Goal: Task Accomplishment & Management: Use online tool/utility

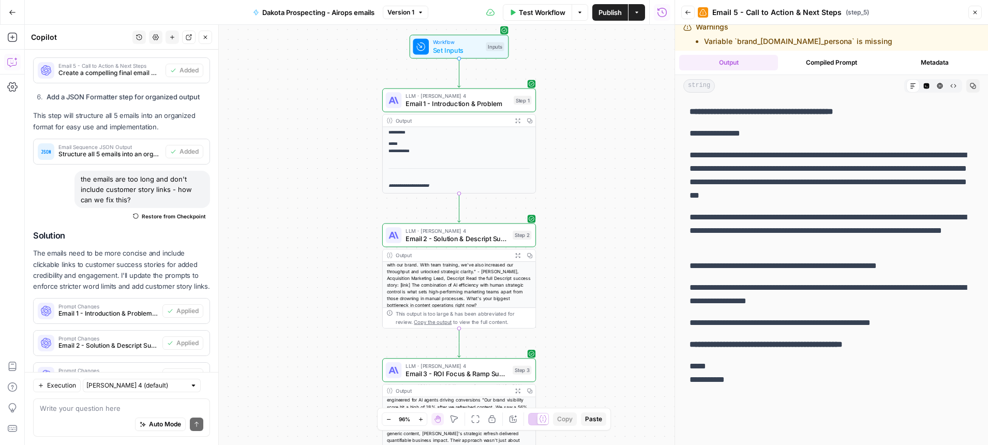
scroll to position [1012, 0]
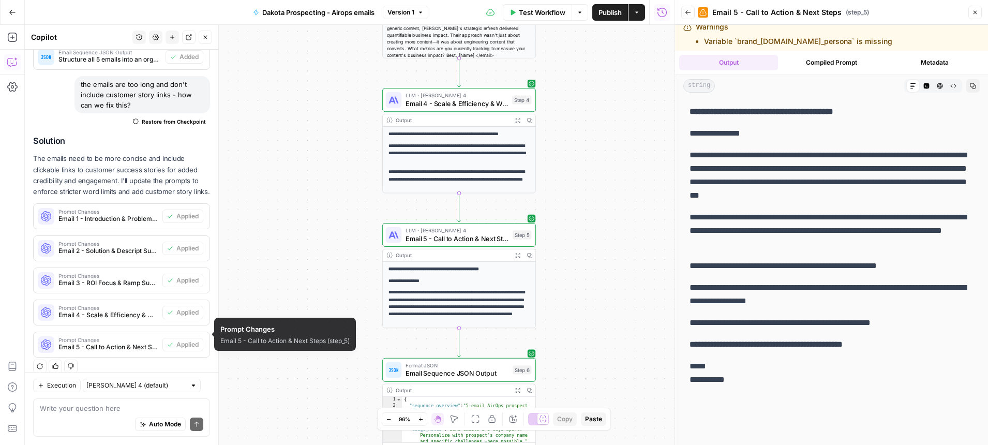
click at [91, 413] on div "Auto Mode Send" at bounding box center [121, 424] width 163 height 23
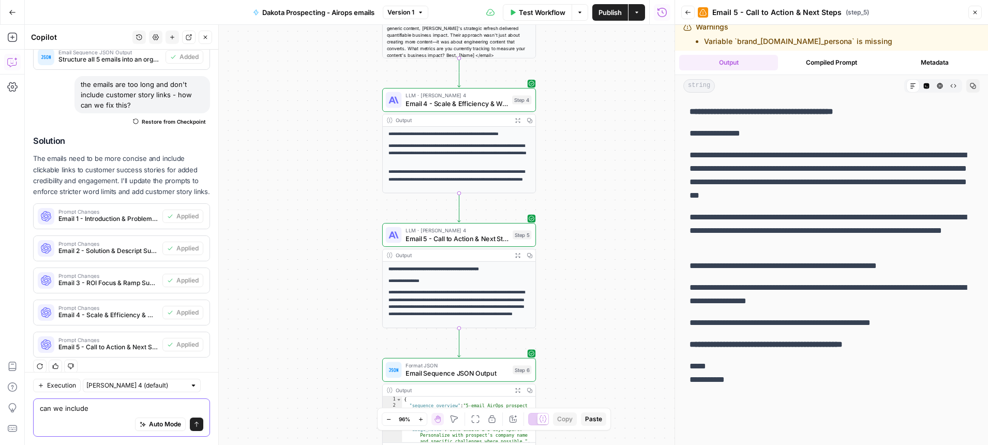
drag, startPoint x: 93, startPoint y: 408, endPoint x: 47, endPoint y: 408, distance: 46.0
click at [50, 408] on textarea "can we include" at bounding box center [121, 408] width 163 height 10
type textarea "c"
type textarea "I"
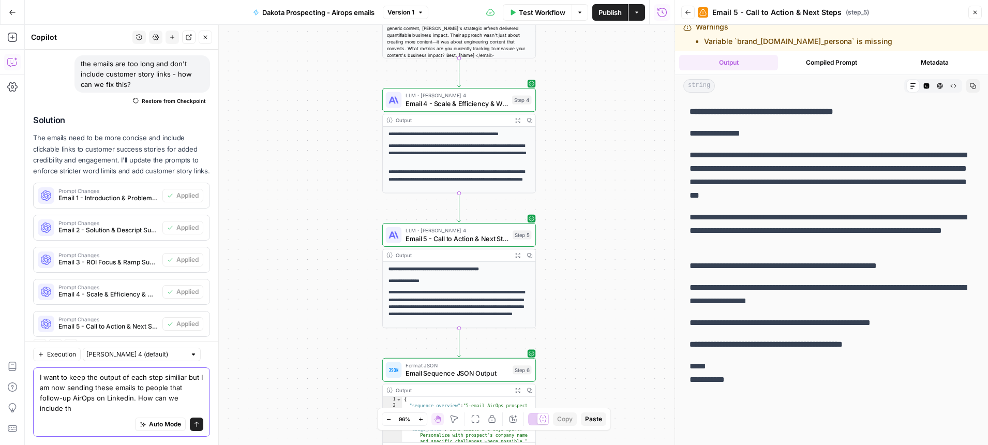
scroll to position [1043, 0]
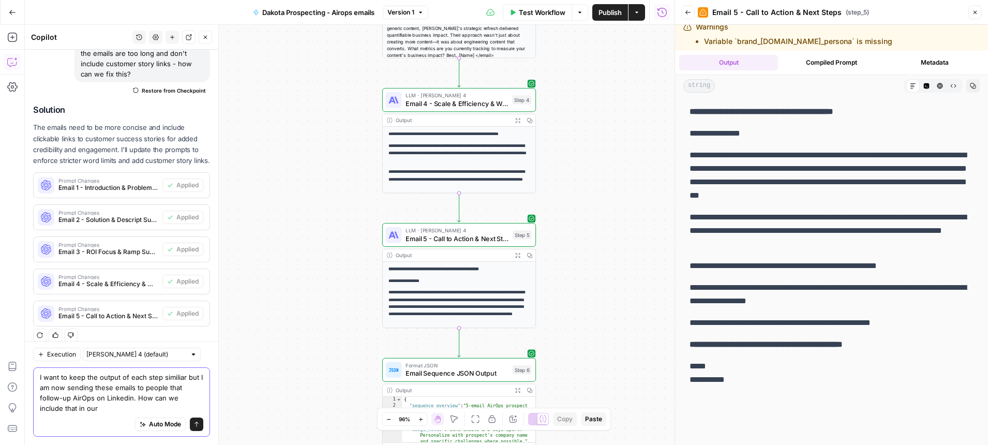
click at [173, 379] on textarea "I want to keep the output of each step similiar but I am now sending these emai…" at bounding box center [121, 392] width 163 height 41
click at [128, 400] on textarea "I want to keep the output of each step similar but I am now sending these email…" at bounding box center [121, 392] width 163 height 41
click at [77, 404] on textarea "I want to keep the output of each step similar but I am now sending these email…" at bounding box center [121, 392] width 163 height 41
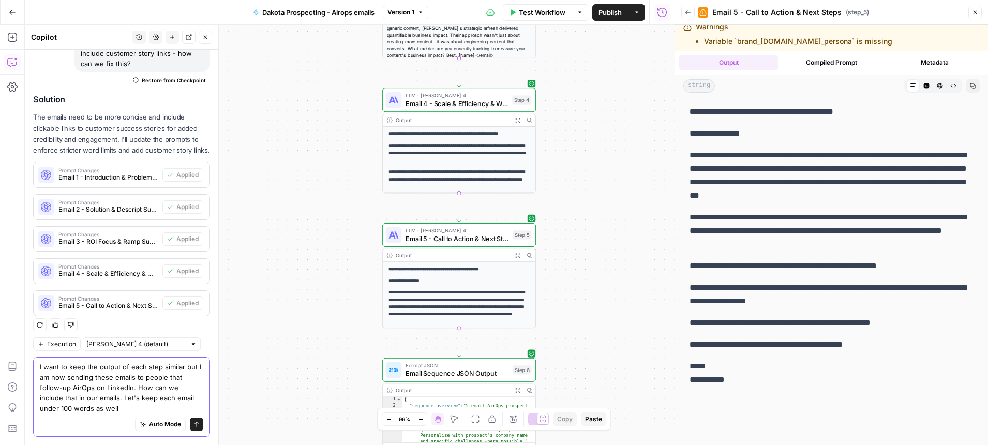
type textarea "I want to keep the output of each step similar but I am now sending these email…"
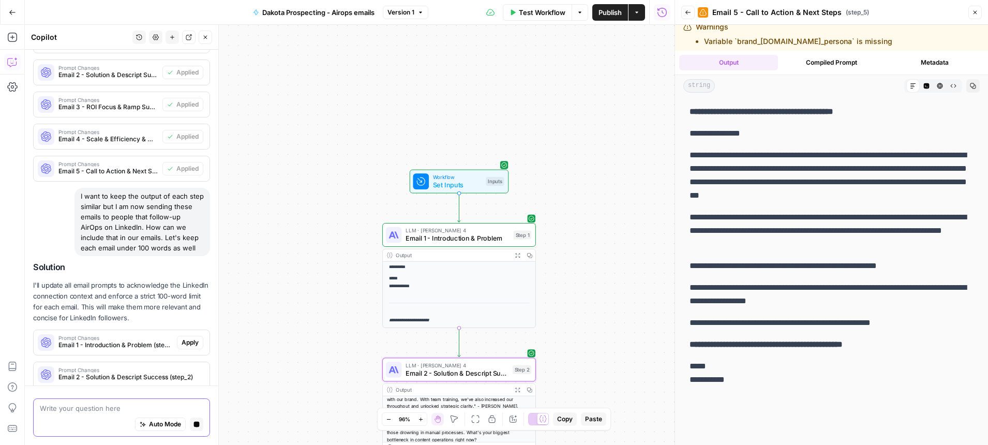
scroll to position [1176, 0]
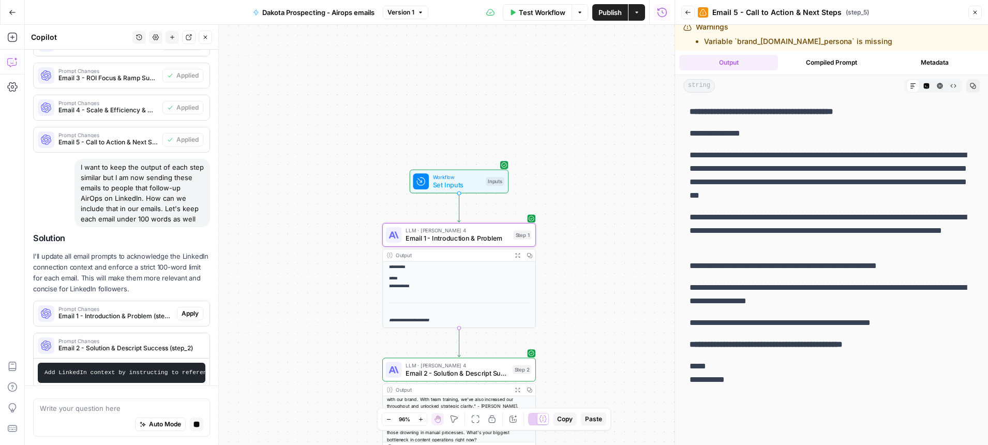
click at [158, 306] on span "Prompt Changes" at bounding box center [115, 308] width 114 height 5
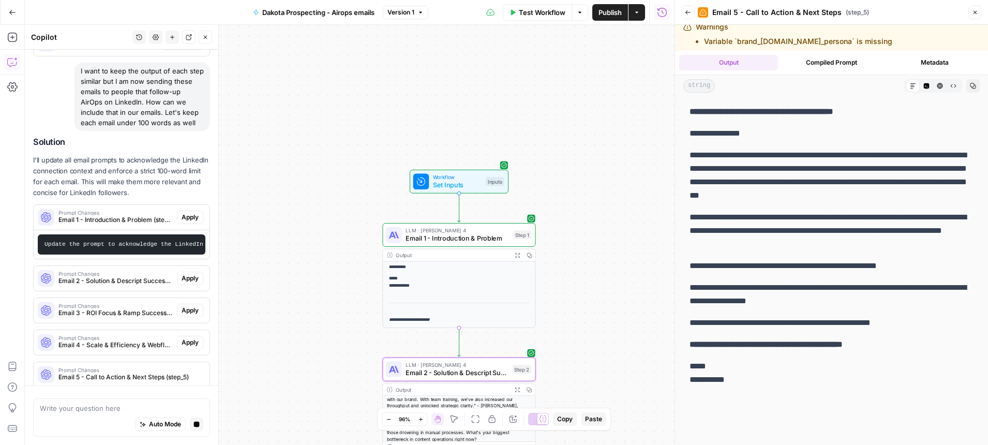
scroll to position [1301, 0]
click at [489, 229] on span "LLM · [PERSON_NAME] 4" at bounding box center [457, 231] width 104 height 8
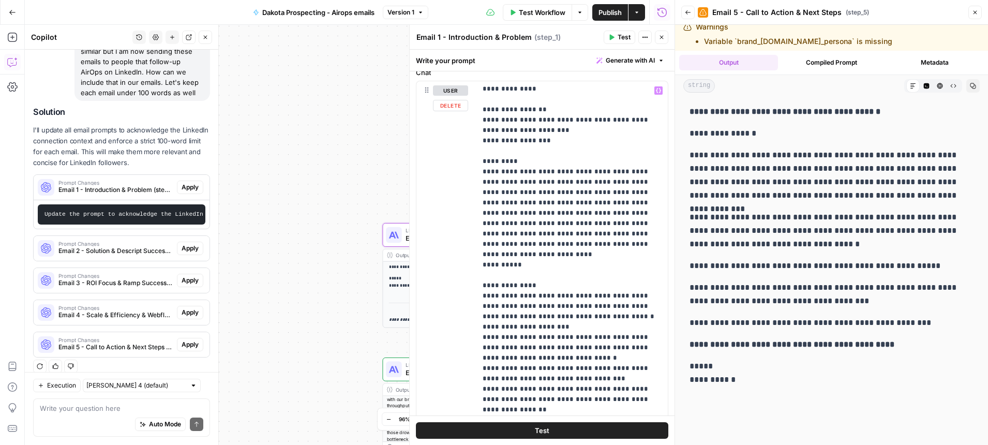
scroll to position [83, 0]
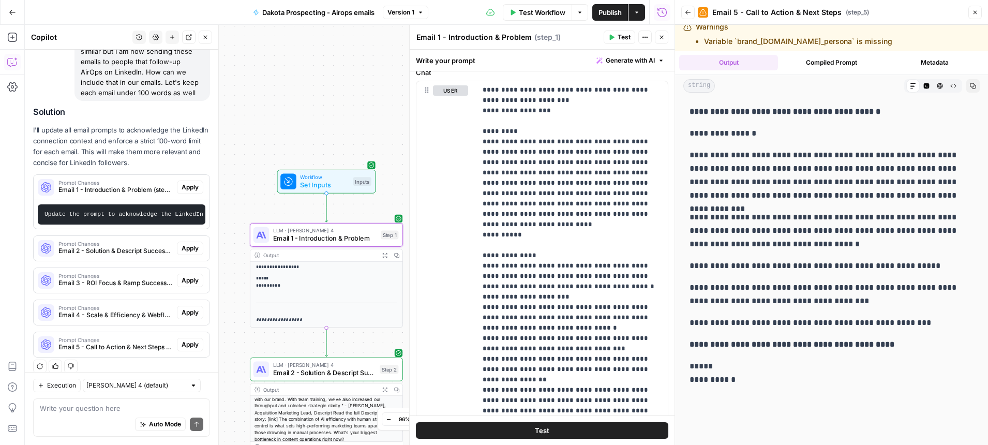
click at [139, 211] on code "Update the prompt to acknowledge the LinkedIn context by adding instructions to…" at bounding box center [754, 214] width 1421 height 6
click at [194, 183] on span "Apply" at bounding box center [190, 187] width 17 height 9
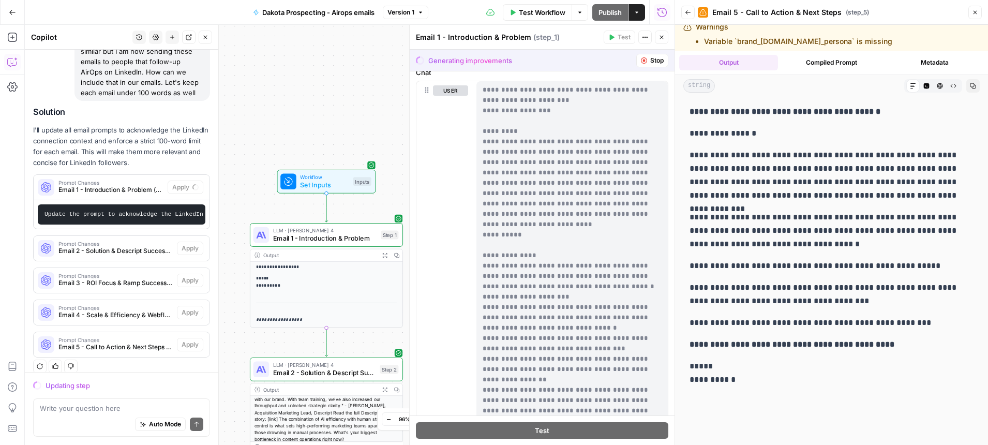
scroll to position [88, 0]
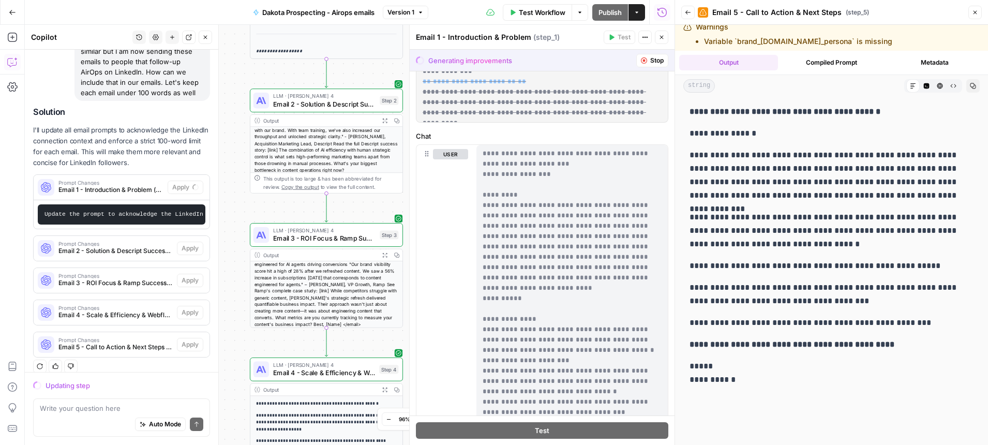
click at [980, 14] on button "Close" at bounding box center [974, 12] width 13 height 13
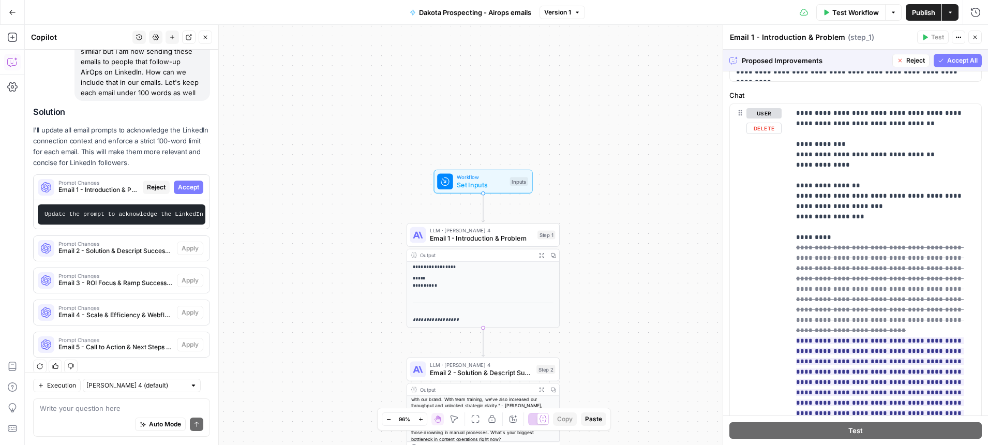
scroll to position [0, 0]
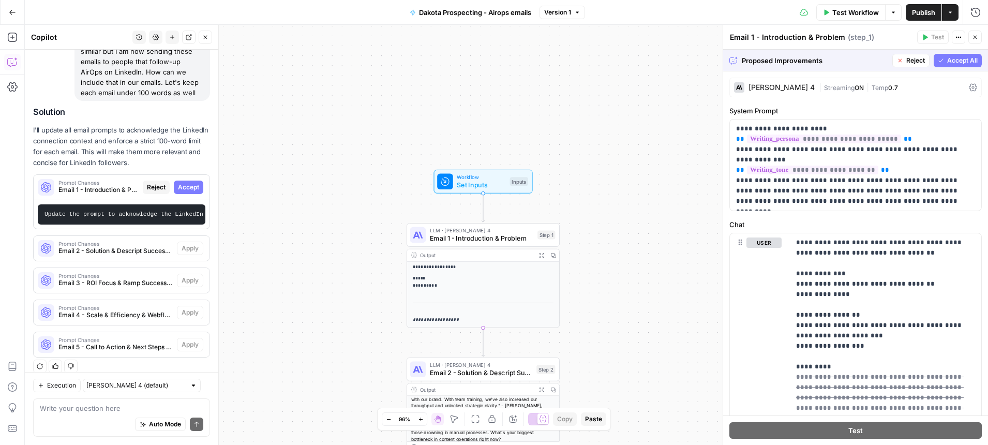
click at [958, 63] on span "Accept All" at bounding box center [962, 60] width 31 height 9
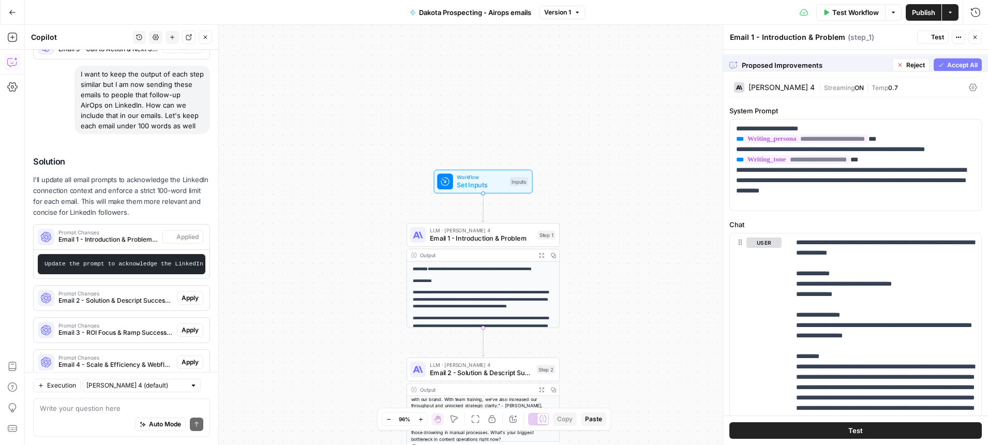
scroll to position [1359, 0]
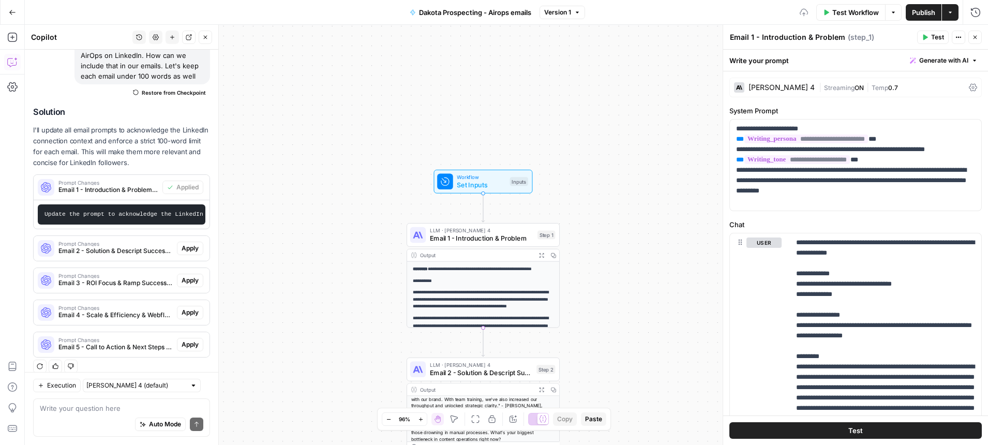
click at [934, 37] on span "Test" at bounding box center [937, 37] width 13 height 9
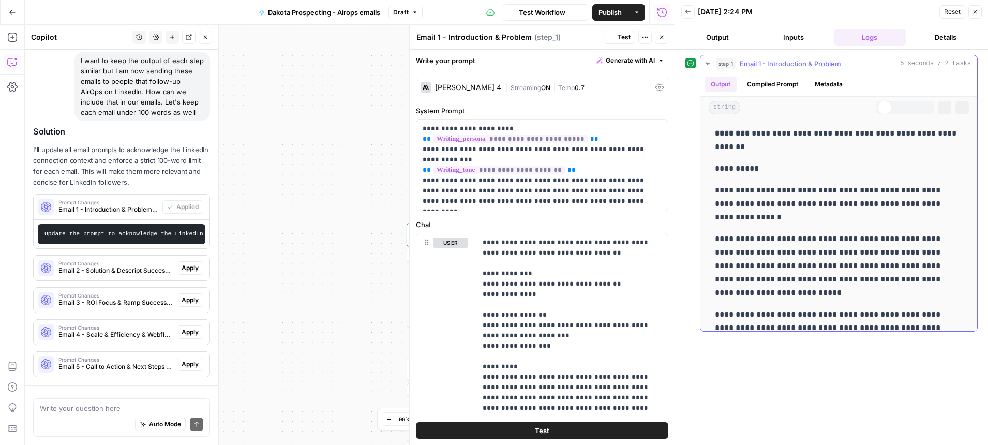
scroll to position [1330, 0]
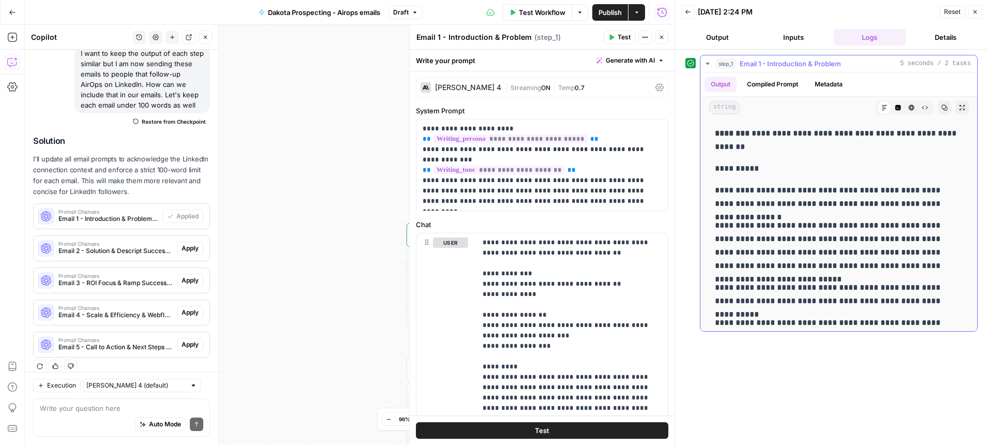
click at [705, 289] on div "**********" at bounding box center [838, 284] width 277 height 332
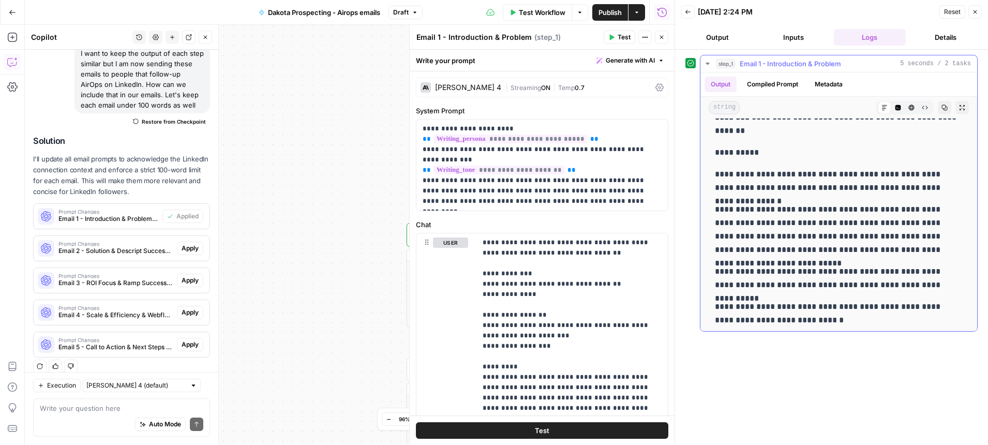
scroll to position [69, 0]
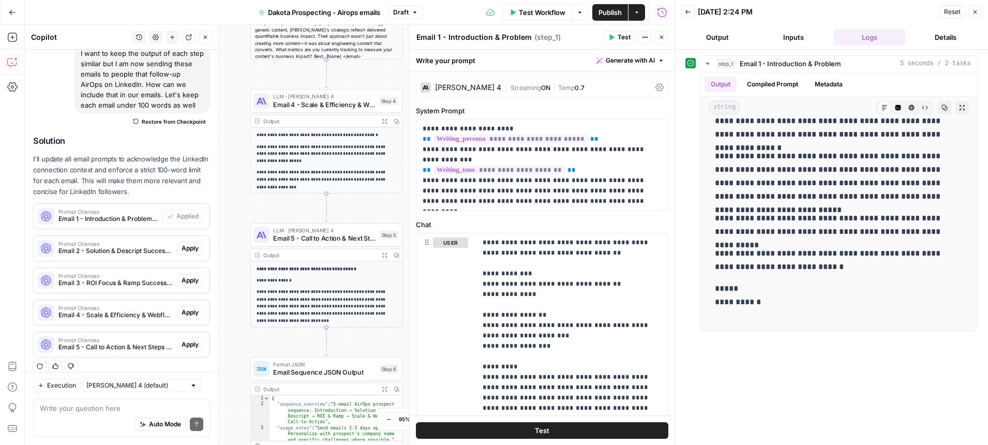
click at [87, 417] on div "Auto Mode Send" at bounding box center [121, 424] width 163 height 23
click at [9, 405] on body "**********" at bounding box center [494, 222] width 988 height 445
type textarea "I like the"
click at [98, 417] on div "Auto Mode Send" at bounding box center [121, 424] width 163 height 23
drag, startPoint x: 81, startPoint y: 412, endPoint x: 39, endPoint y: 408, distance: 42.2
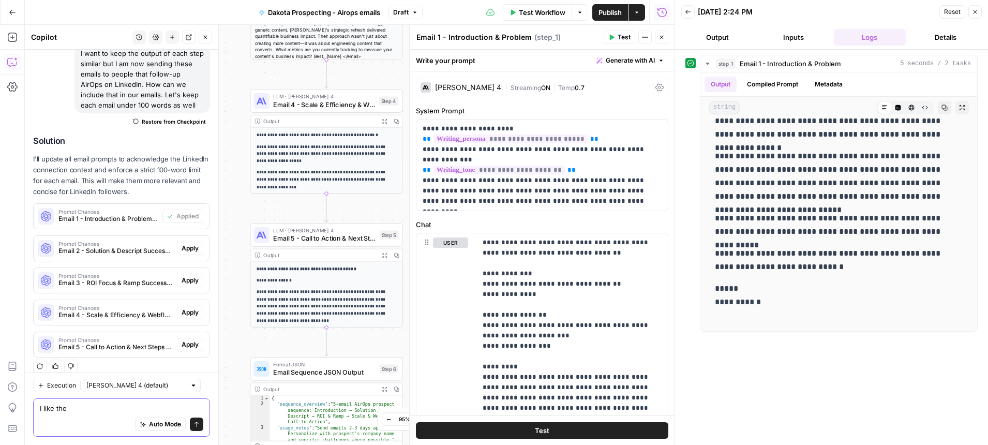
click at [40, 408] on textarea "I like the" at bounding box center [121, 408] width 163 height 10
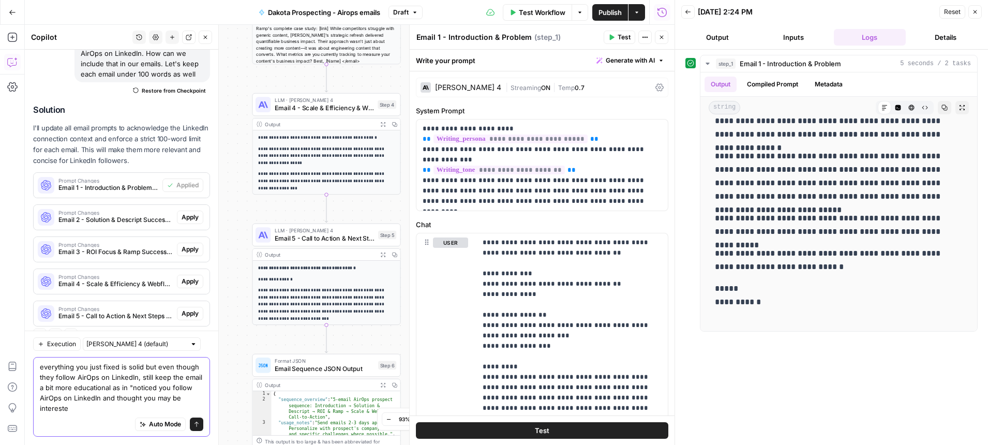
scroll to position [1372, 0]
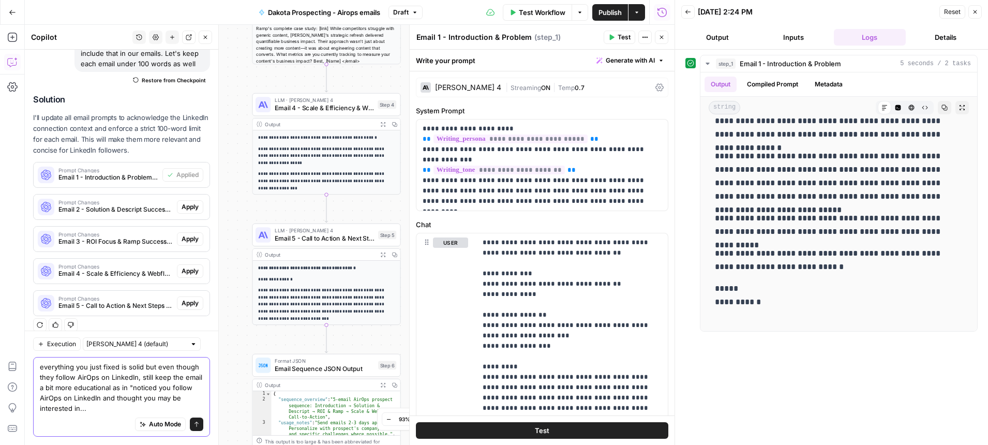
type textarea "everything you just fixed is solid but even though they follow AirOps on Linked…"
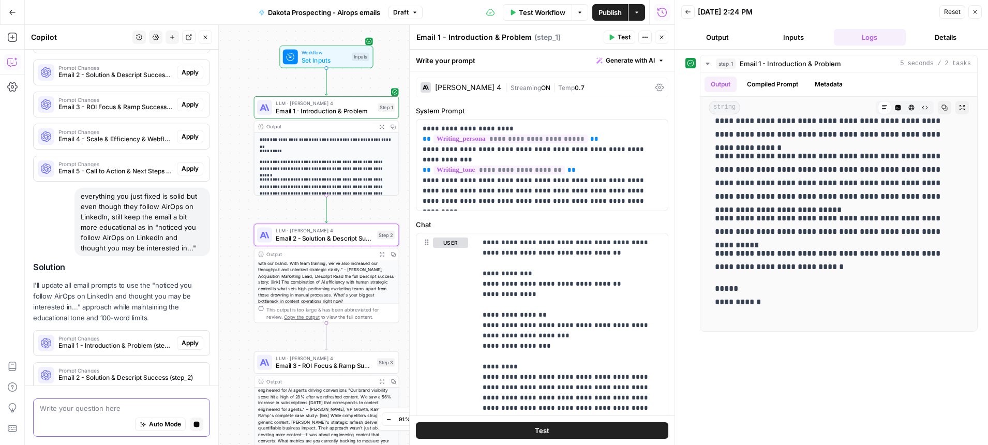
scroll to position [1478, 0]
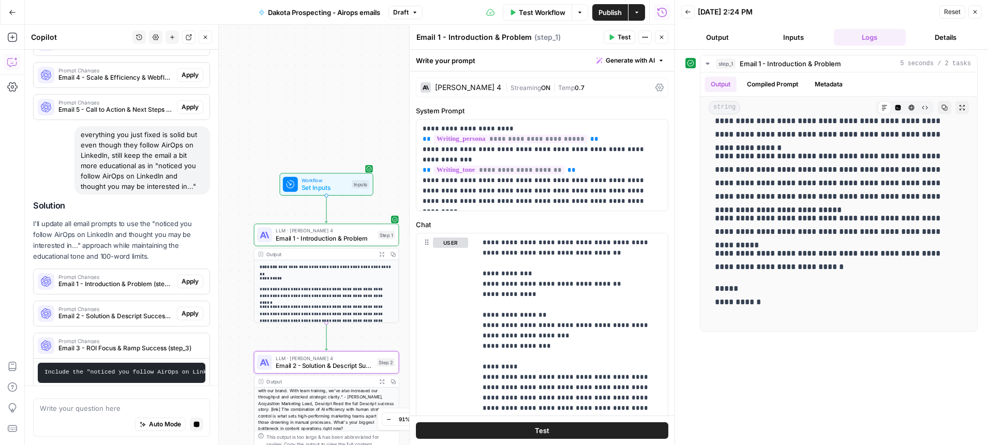
click at [188, 309] on span "Apply" at bounding box center [190, 313] width 17 height 9
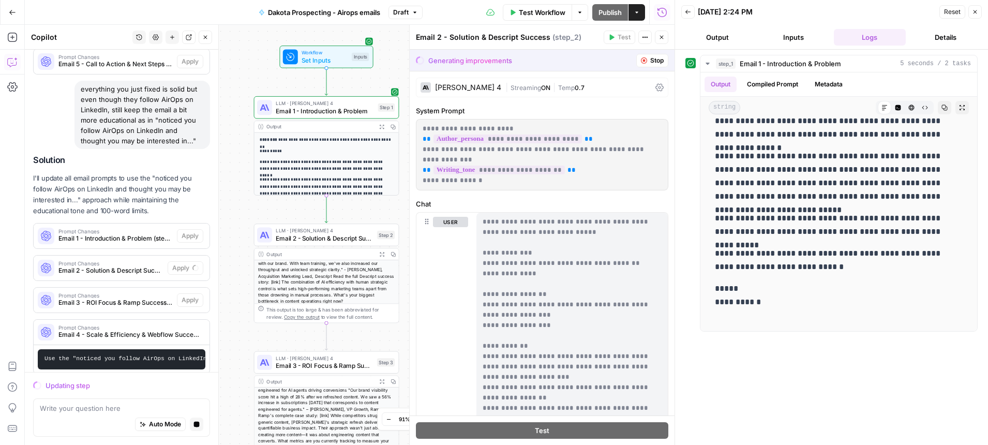
click at [980, 10] on button "Close" at bounding box center [974, 11] width 13 height 13
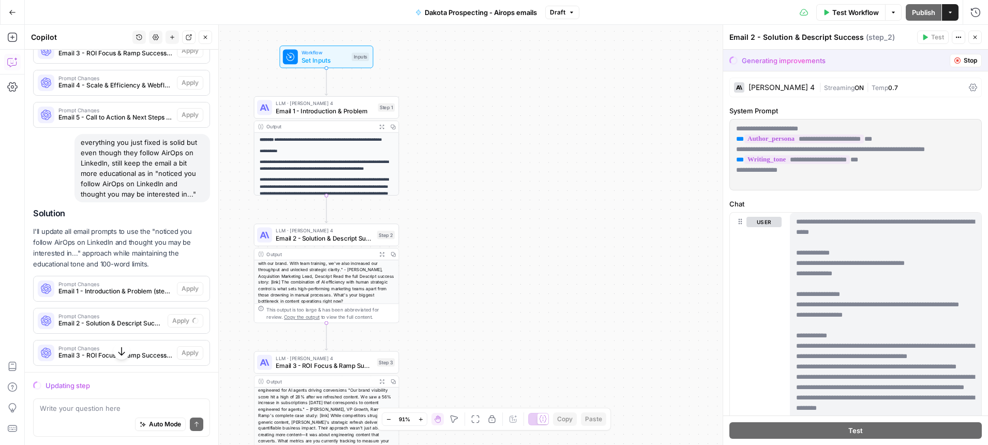
scroll to position [1583, 0]
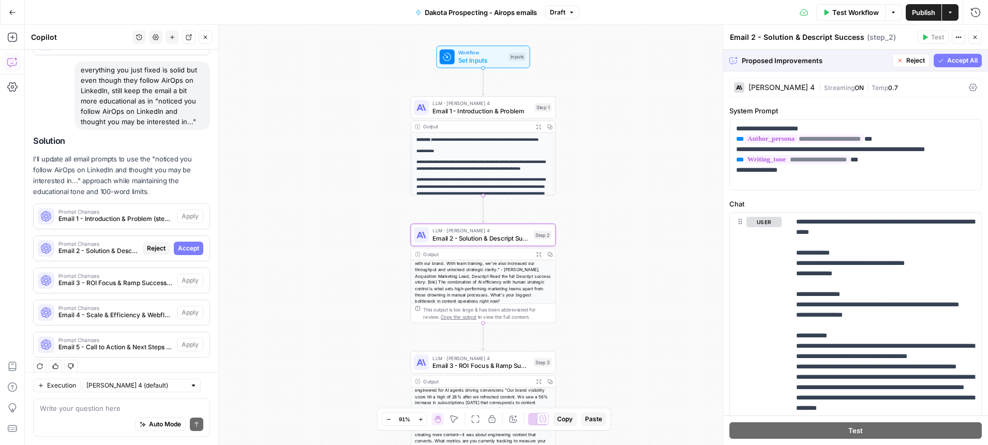
click at [189, 244] on span "Accept" at bounding box center [188, 248] width 21 height 9
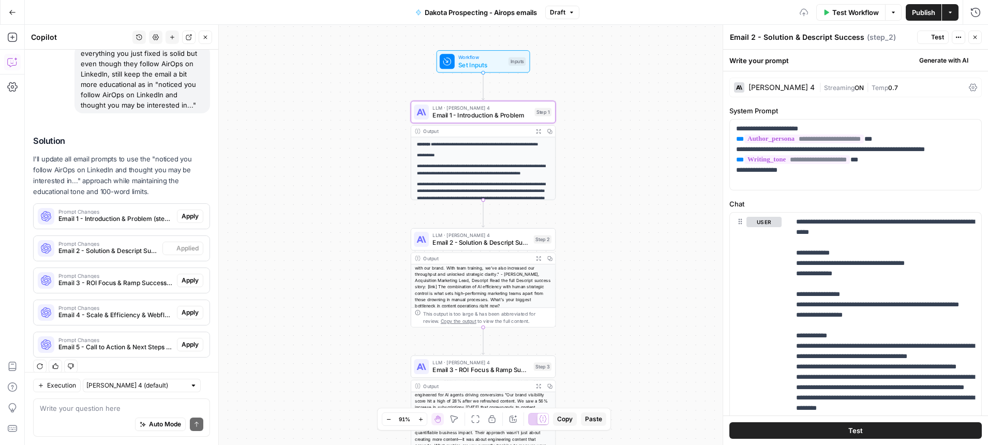
click at [192, 212] on span "Apply" at bounding box center [190, 216] width 17 height 9
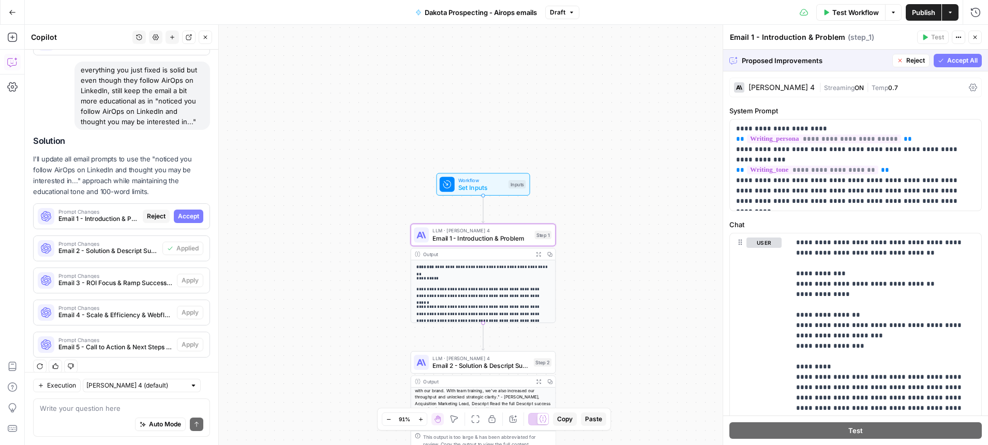
click at [189, 212] on span "Accept" at bounding box center [188, 216] width 21 height 9
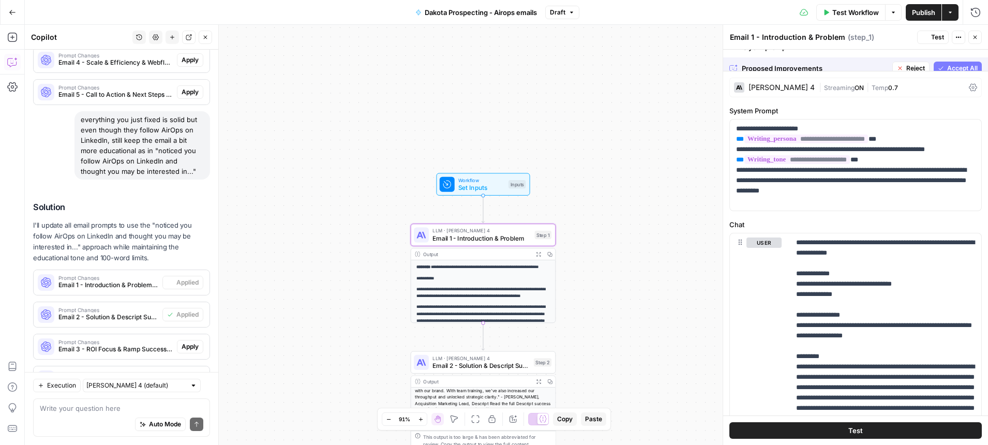
scroll to position [1649, 0]
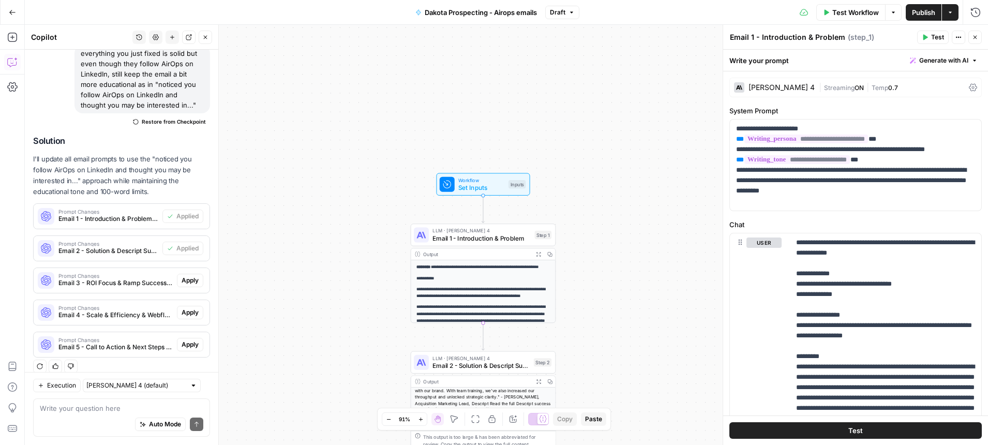
click at [932, 40] on span "Test" at bounding box center [937, 37] width 13 height 9
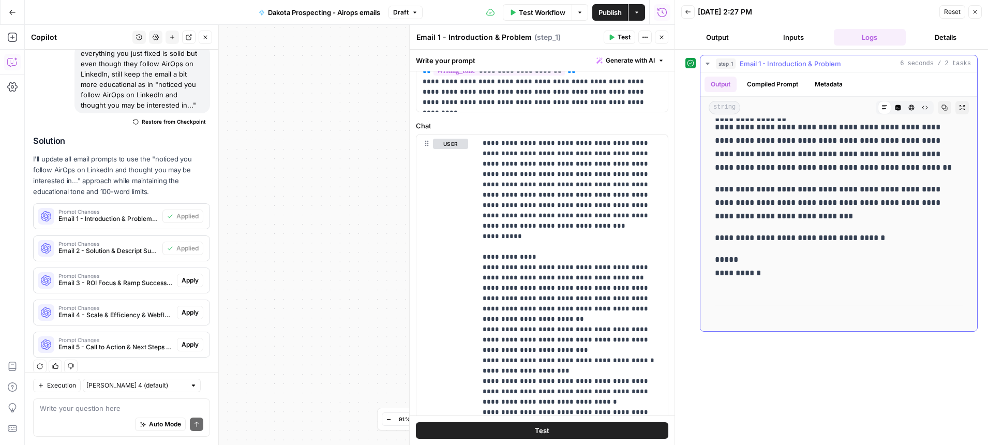
scroll to position [132, 0]
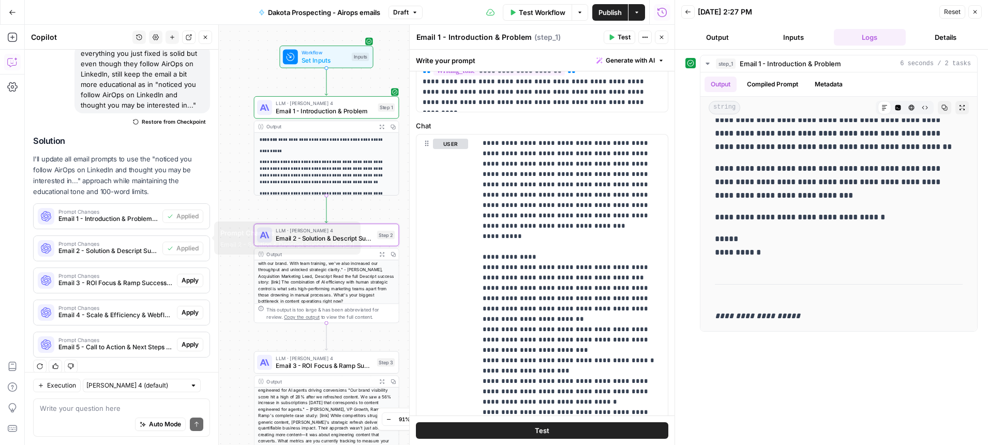
click at [120, 246] on span "Email 2 - Solution & Descript Success (step_2)" at bounding box center [108, 250] width 100 height 9
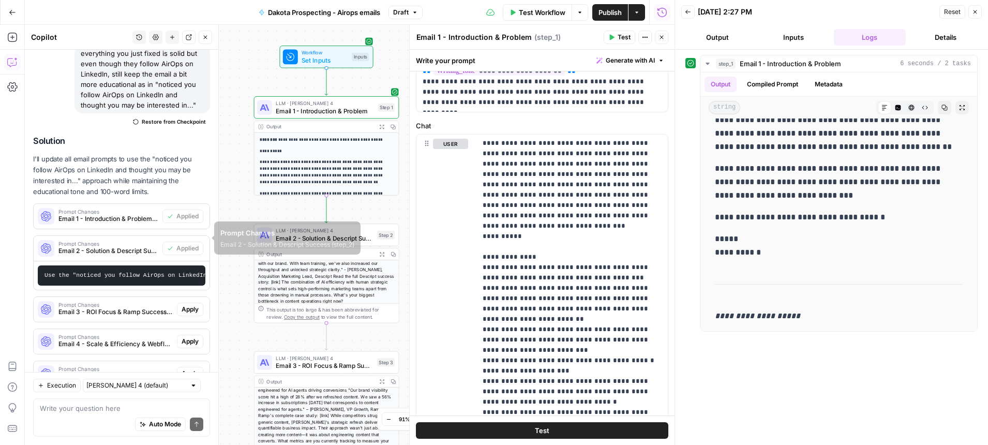
scroll to position [1678, 0]
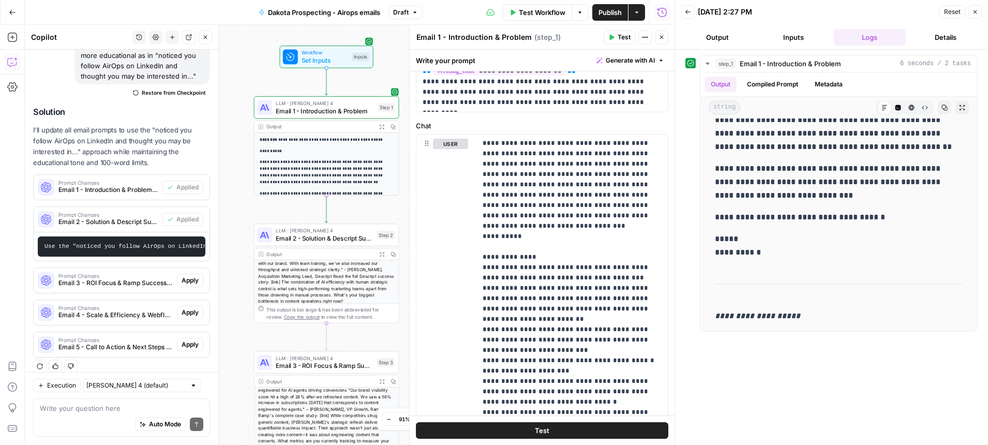
click at [977, 14] on icon "button" at bounding box center [975, 12] width 6 height 6
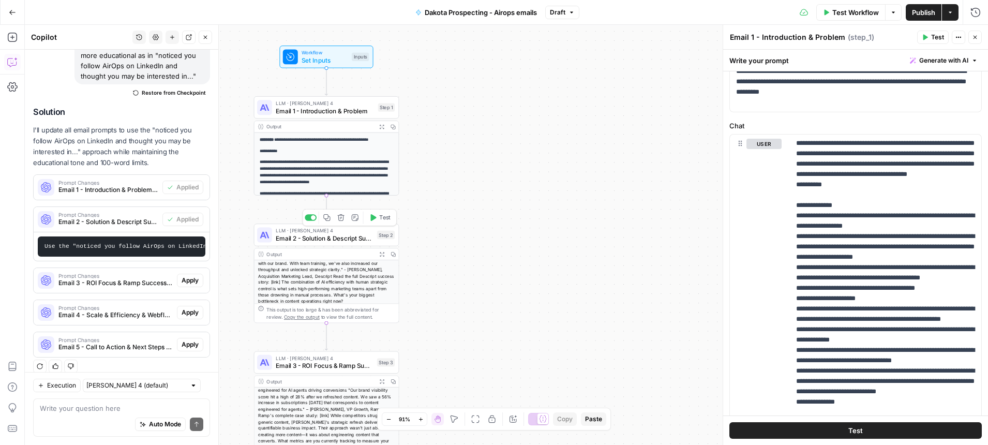
click at [326, 237] on span "Email 2 - Solution & Descript Success" at bounding box center [324, 237] width 97 height 9
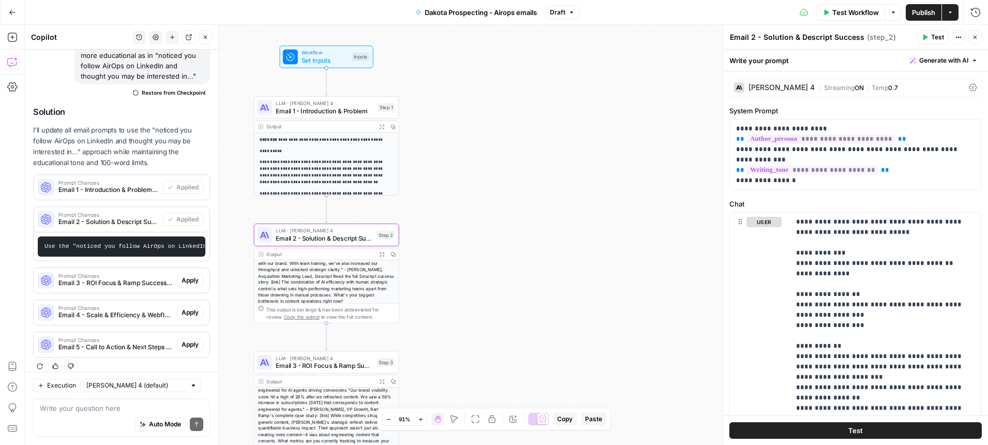
click at [930, 36] on button "Test" at bounding box center [933, 37] width 32 height 13
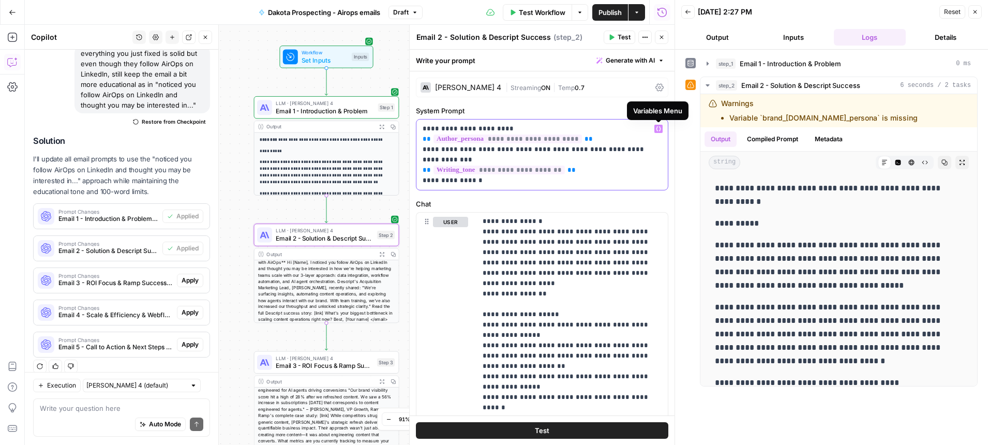
click at [660, 131] on button "Variables Menu" at bounding box center [658, 129] width 8 height 8
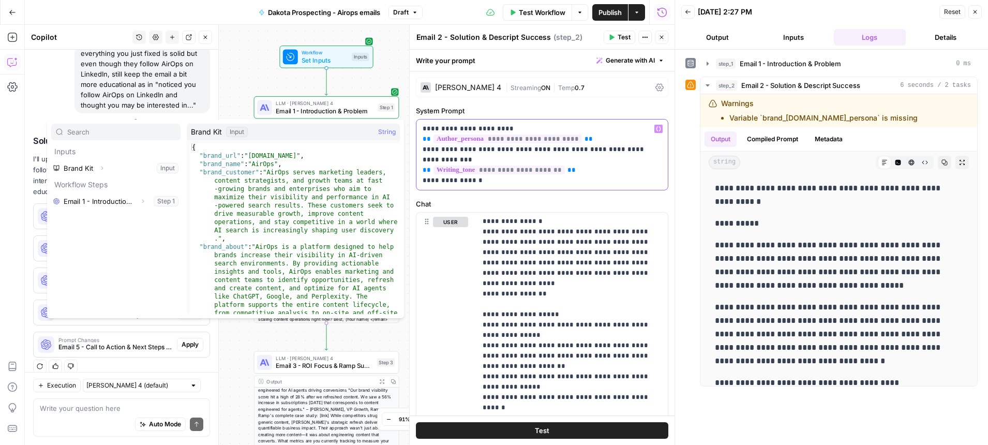
click at [635, 158] on p "**********" at bounding box center [542, 155] width 239 height 62
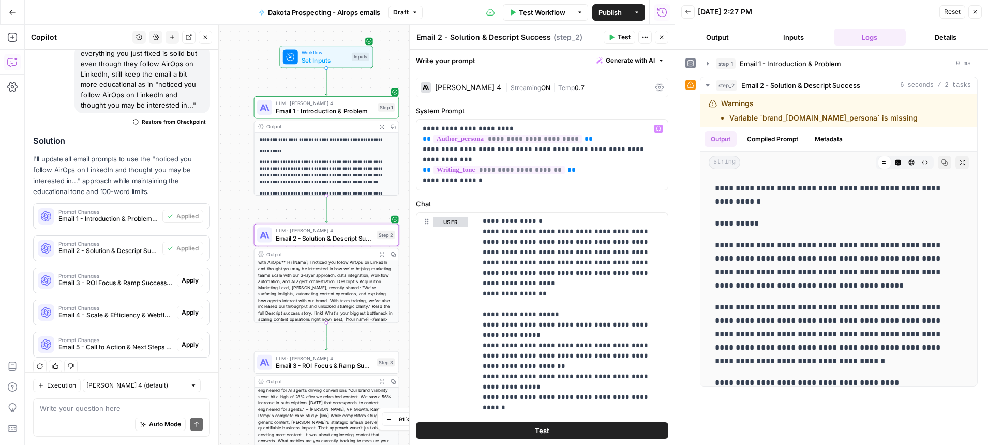
click at [977, 13] on icon "button" at bounding box center [975, 12] width 6 height 6
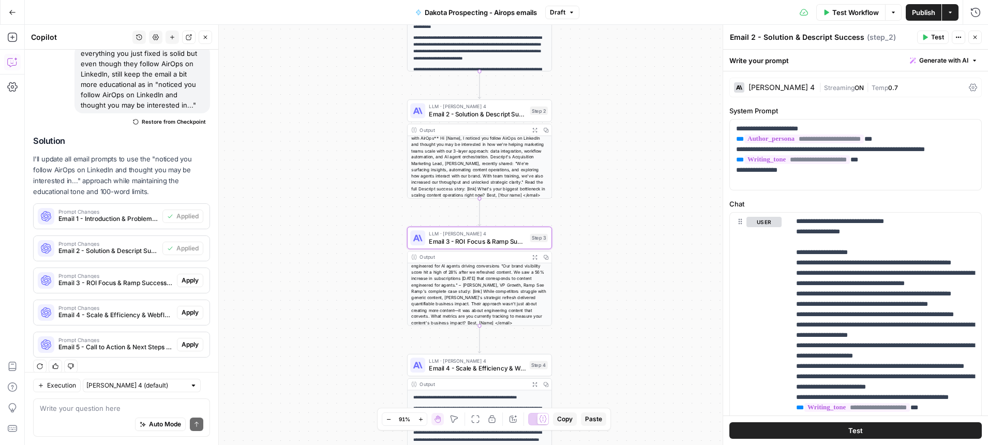
click at [190, 276] on span "Apply" at bounding box center [190, 280] width 17 height 9
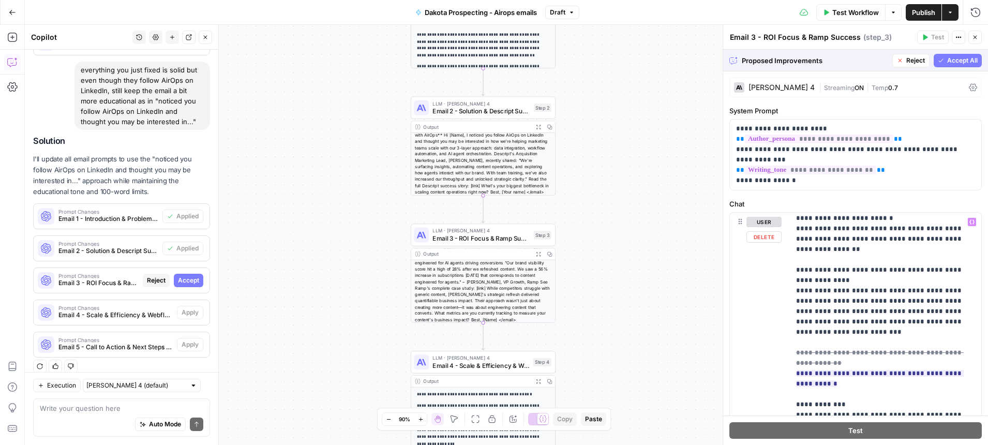
scroll to position [311, 0]
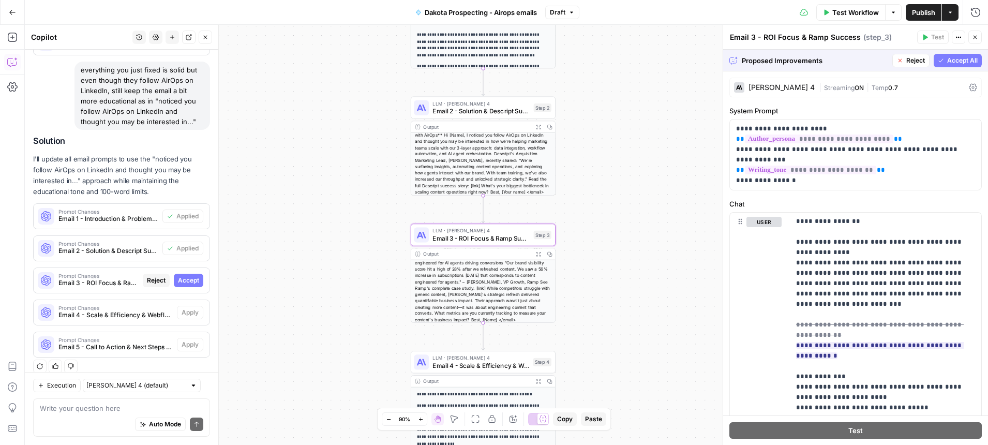
click at [189, 276] on span "Accept" at bounding box center [188, 280] width 21 height 9
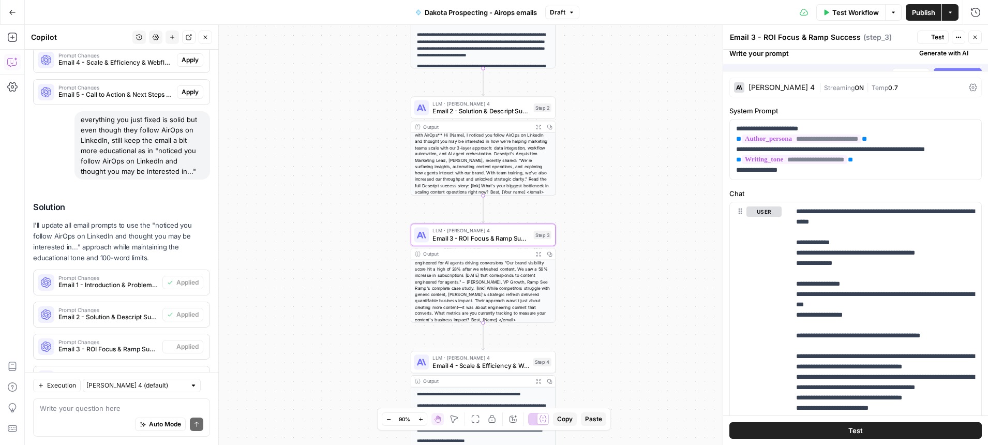
scroll to position [1649, 0]
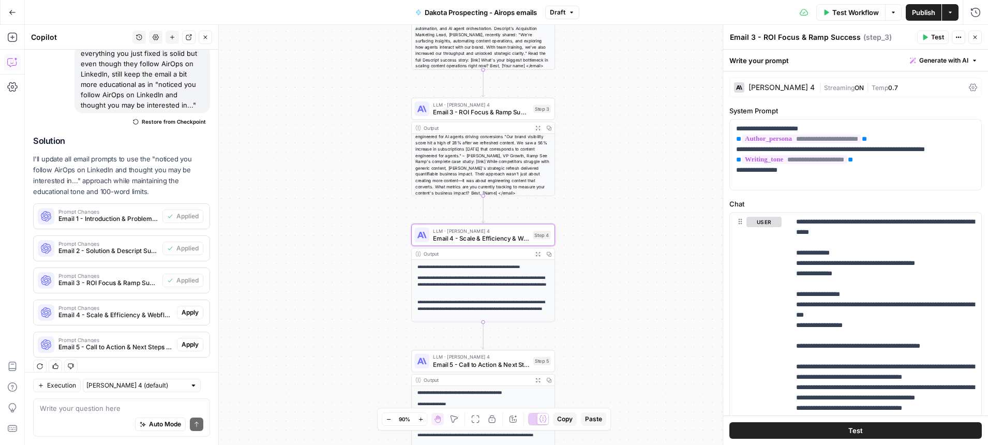
click at [192, 308] on span "Apply" at bounding box center [190, 312] width 17 height 9
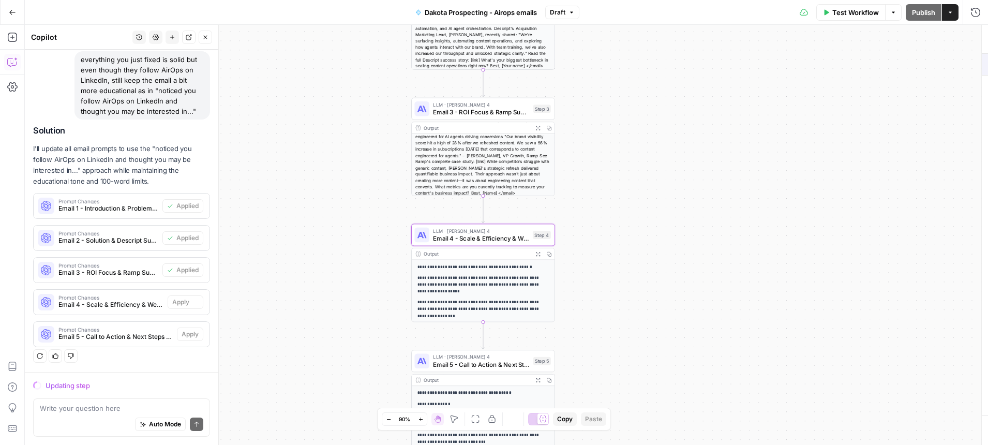
scroll to position [1583, 0]
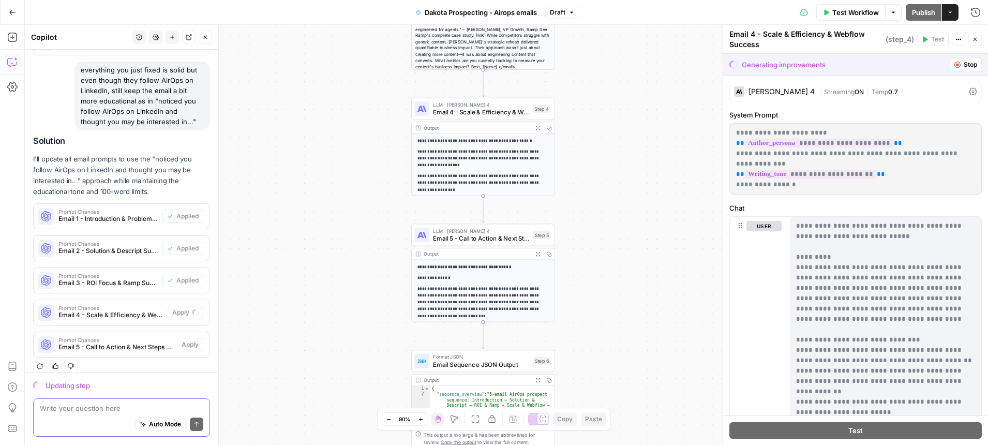
click at [110, 410] on textarea at bounding box center [121, 408] width 163 height 10
type textarea "n"
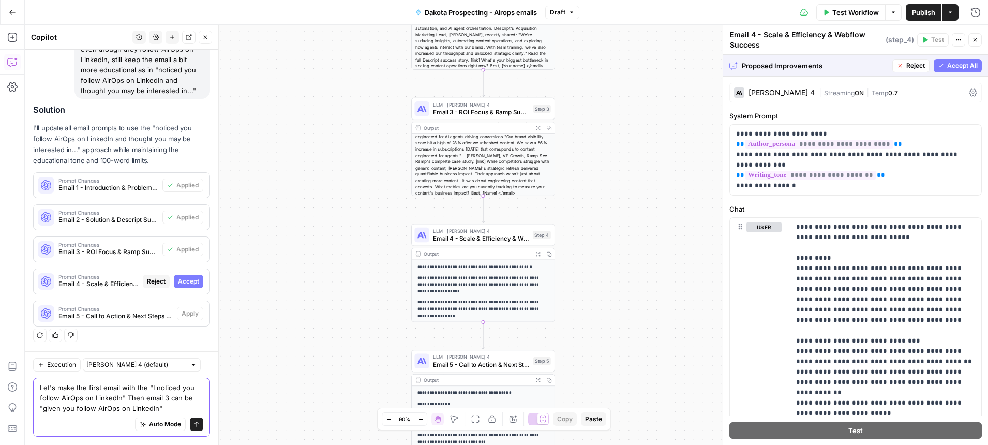
scroll to position [1624, 0]
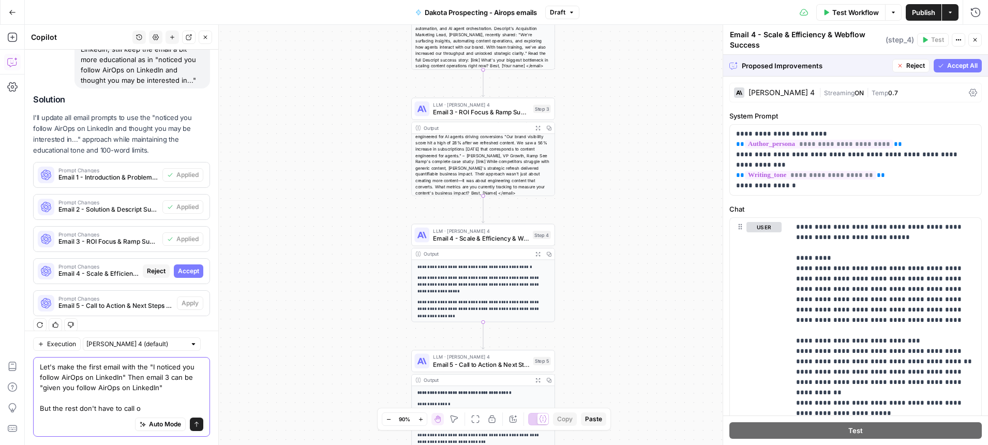
click at [80, 411] on textarea "Let's make the first email with the "I noticed you follow AirOps on LinkedIn" T…" at bounding box center [121, 388] width 163 height 52
click at [194, 410] on textarea "Let's make the first email with the "I noticed you follow AirOps on LinkedIn" T…" at bounding box center [121, 388] width 163 height 52
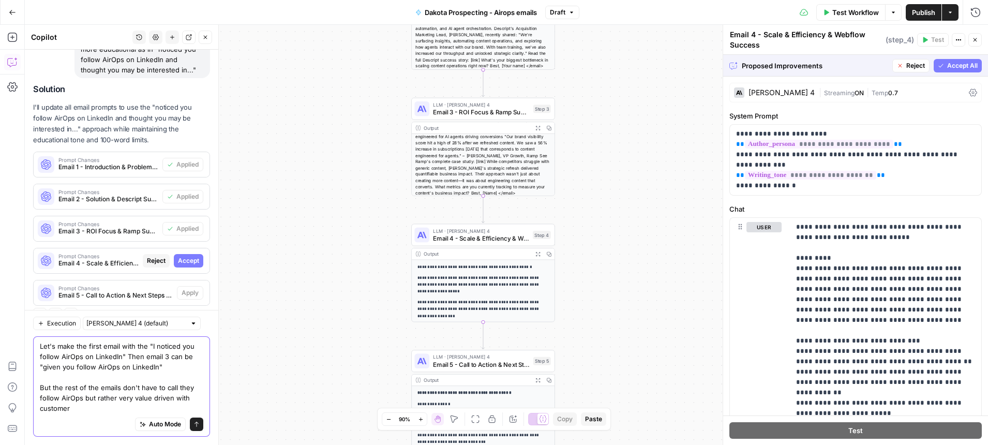
scroll to position [1645, 0]
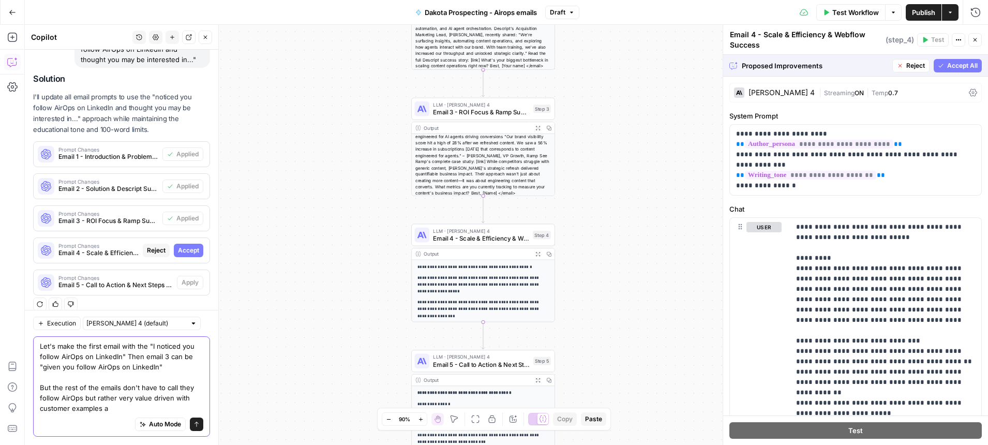
type textarea "Let's make the first email with the "I noticed you follow AirOps on LinkedIn" T…"
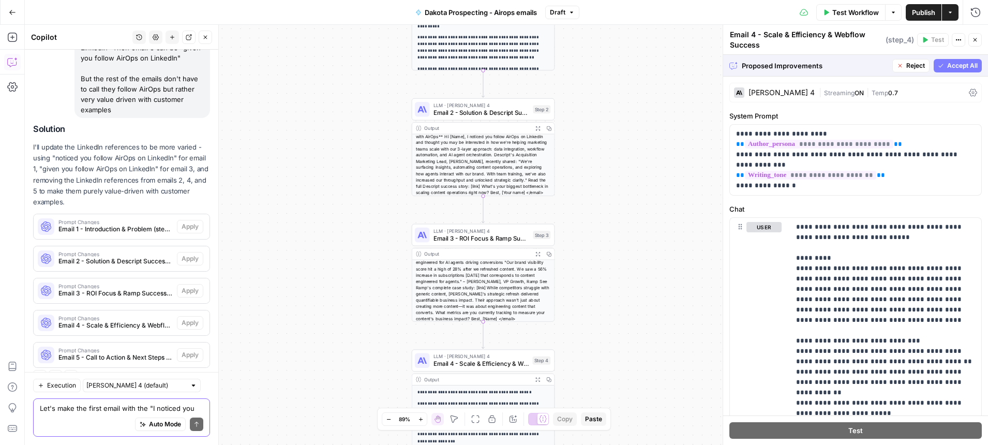
scroll to position [0, 0]
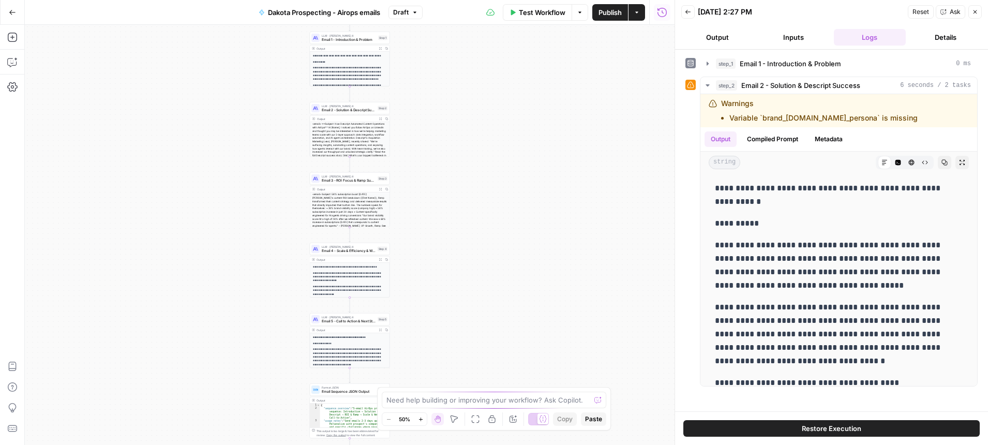
click at [22, 67] on div "Add Steps Copilot Settings AirOps Academy Help Give Feedback Shortcuts" at bounding box center [12, 235] width 25 height 420
click at [13, 65] on icon "button" at bounding box center [11, 62] width 9 height 8
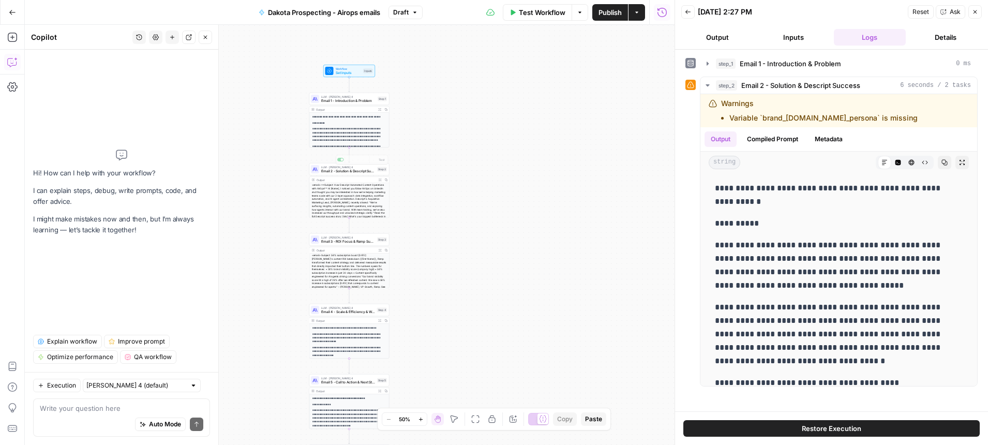
click at [367, 145] on p "**********" at bounding box center [348, 151] width 73 height 15
click at [977, 10] on icon "button" at bounding box center [975, 12] width 6 height 6
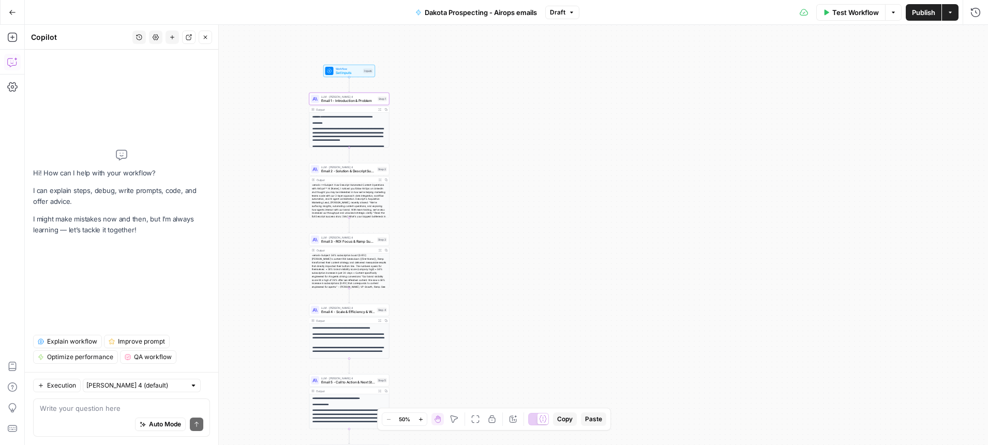
click at [358, 127] on p "**********" at bounding box center [348, 134] width 73 height 15
click at [375, 117] on p "**********" at bounding box center [348, 117] width 73 height 4
click at [380, 123] on p "**********" at bounding box center [348, 123] width 73 height 4
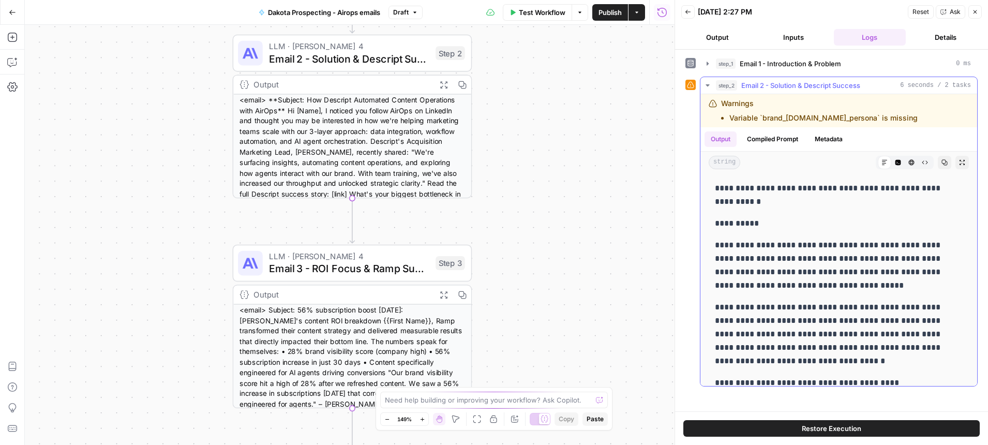
scroll to position [96, 0]
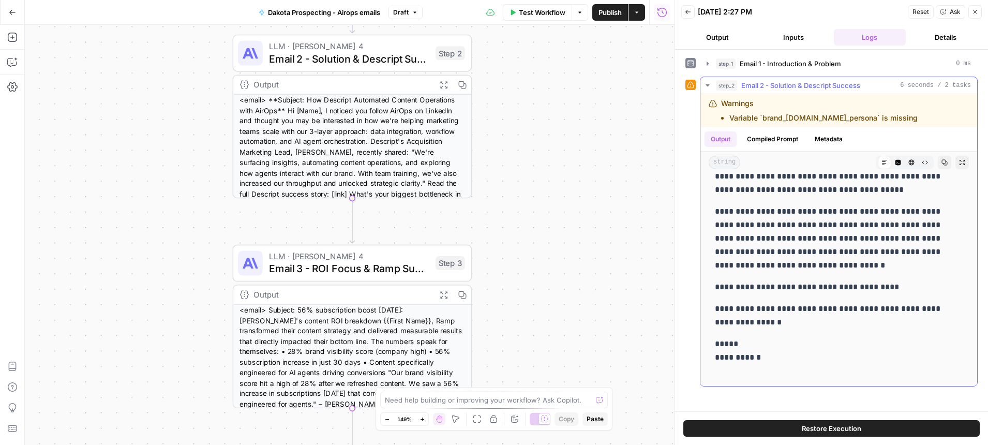
click at [824, 137] on button "Metadata" at bounding box center [828, 139] width 40 height 16
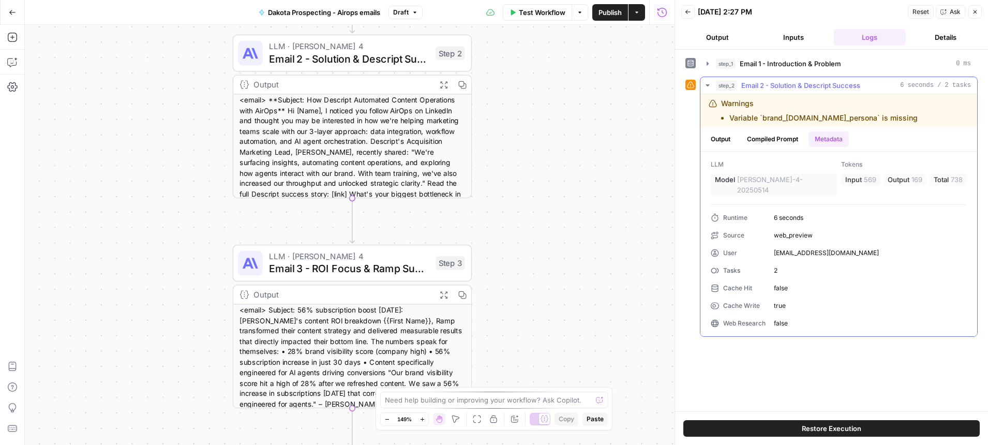
click at [772, 132] on button "Compiled Prompt" at bounding box center [773, 139] width 64 height 16
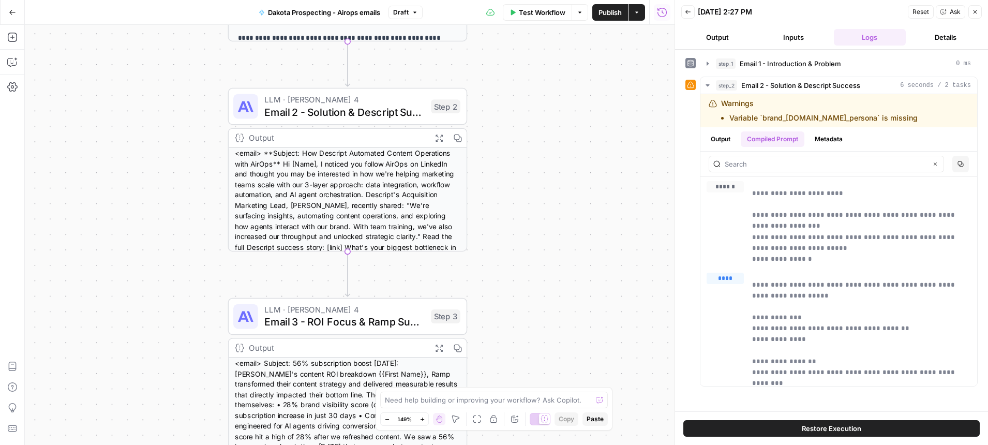
click at [355, 98] on span "LLM · [PERSON_NAME] 4" at bounding box center [344, 99] width 160 height 12
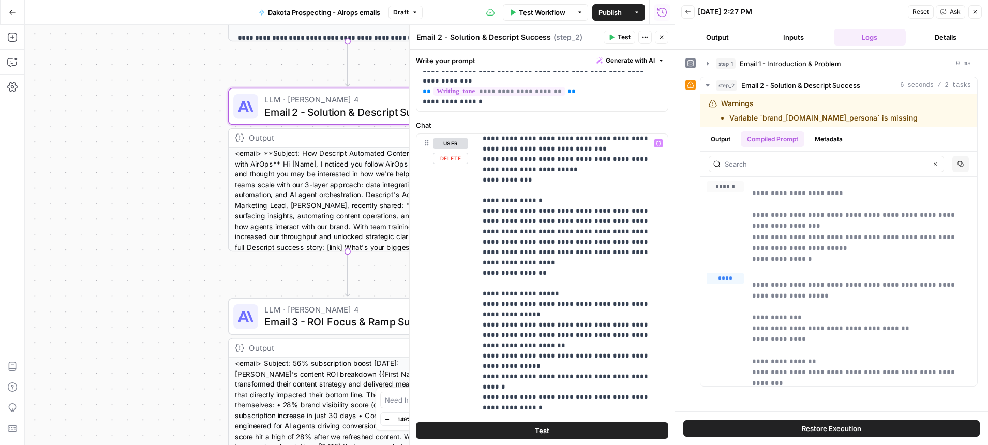
scroll to position [147, 0]
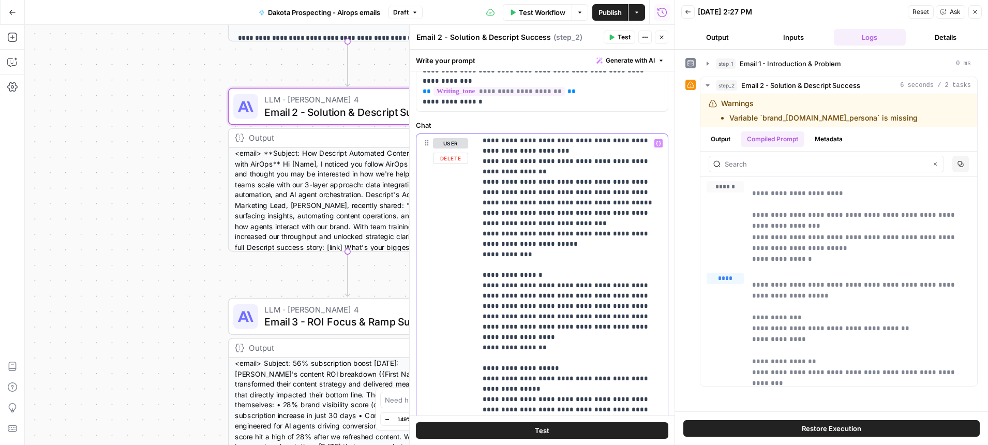
click at [659, 146] on button "Variables Menu" at bounding box center [658, 143] width 8 height 8
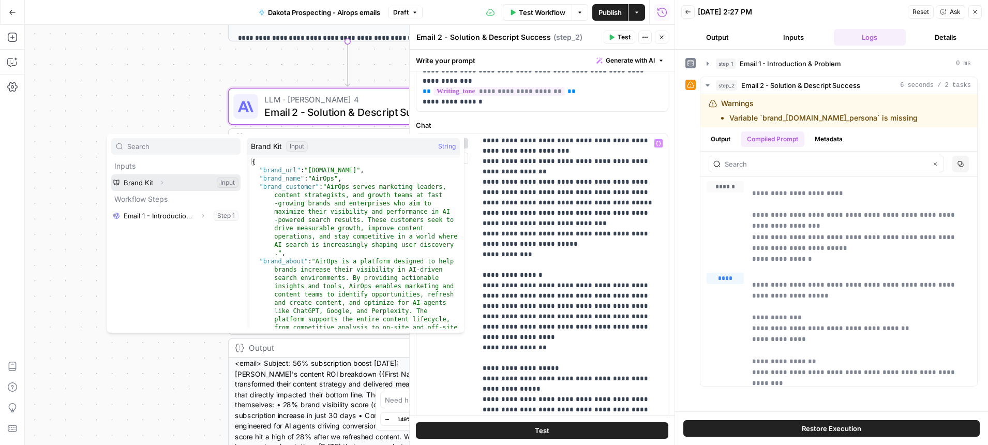
click at [153, 181] on button "Select variable Brand Kit" at bounding box center [175, 182] width 129 height 17
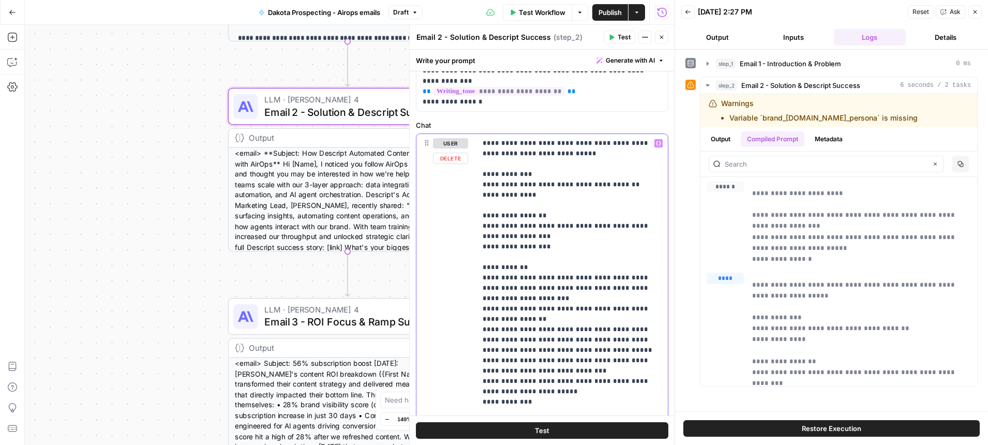
scroll to position [280, 0]
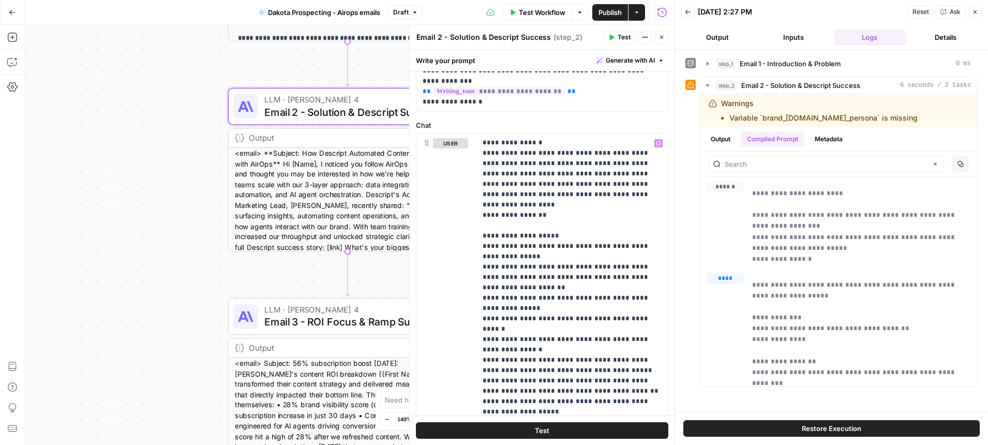
click at [979, 10] on button "Close" at bounding box center [974, 11] width 13 height 13
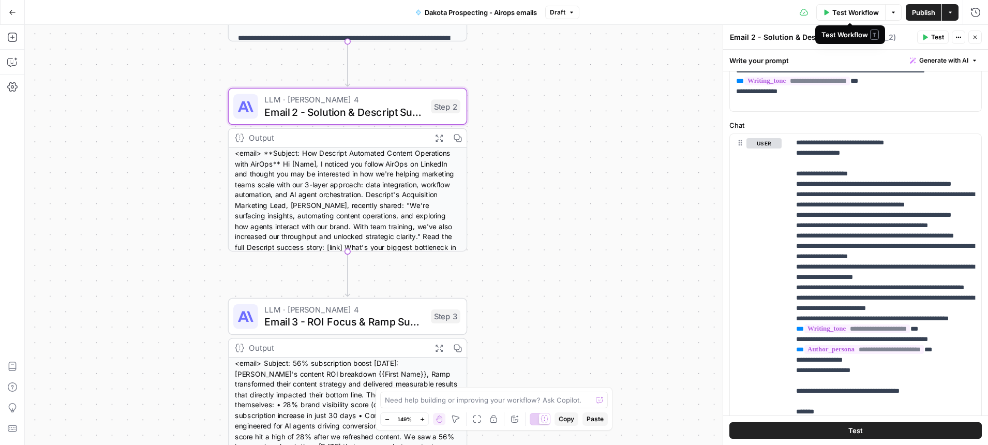
click at [844, 15] on span "Test Workflow" at bounding box center [855, 12] width 47 height 10
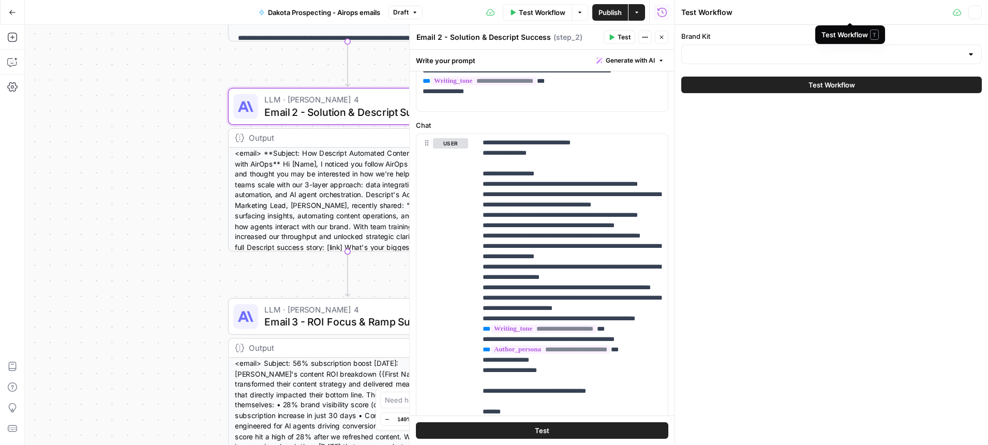
type input "AirOps"
click at [664, 37] on div "Run History E" at bounding box center [662, 34] width 47 height 10
click at [803, 84] on button "Test Workflow" at bounding box center [831, 85] width 300 height 17
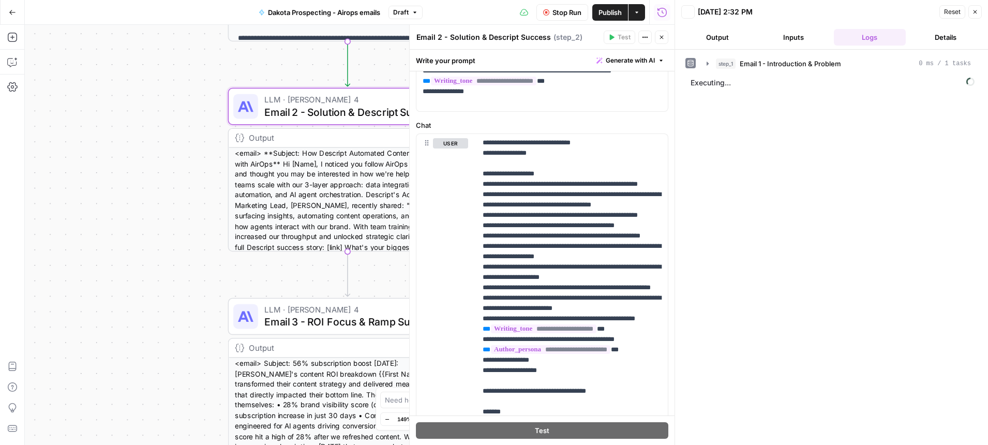
click at [659, 39] on icon "button" at bounding box center [661, 37] width 6 height 6
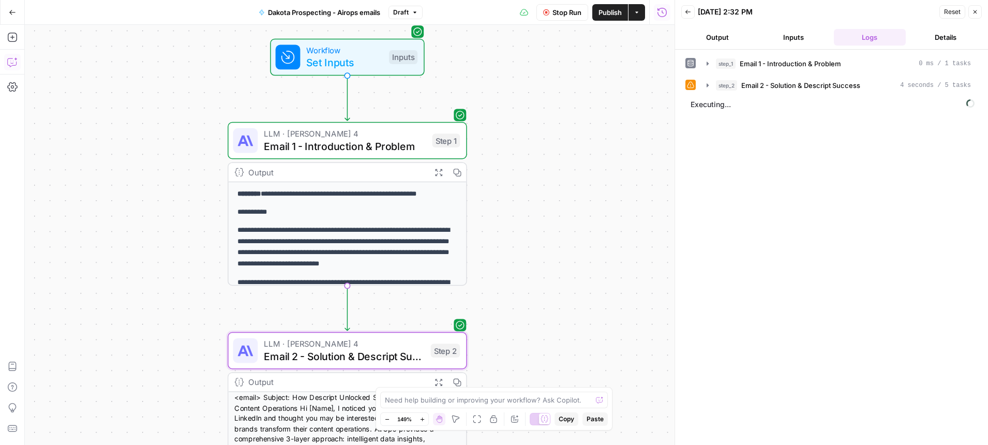
click at [13, 58] on icon "button" at bounding box center [12, 62] width 10 height 10
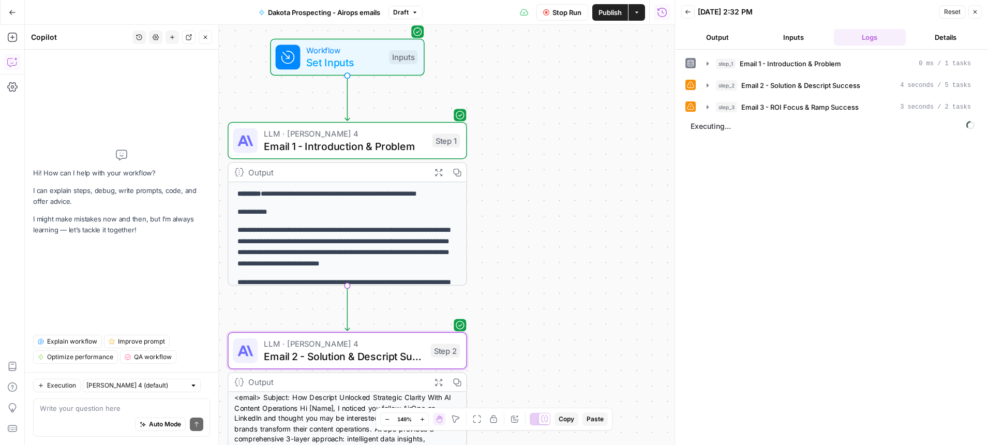
click at [73, 415] on div "Auto Mode Send" at bounding box center [121, 424] width 163 height 23
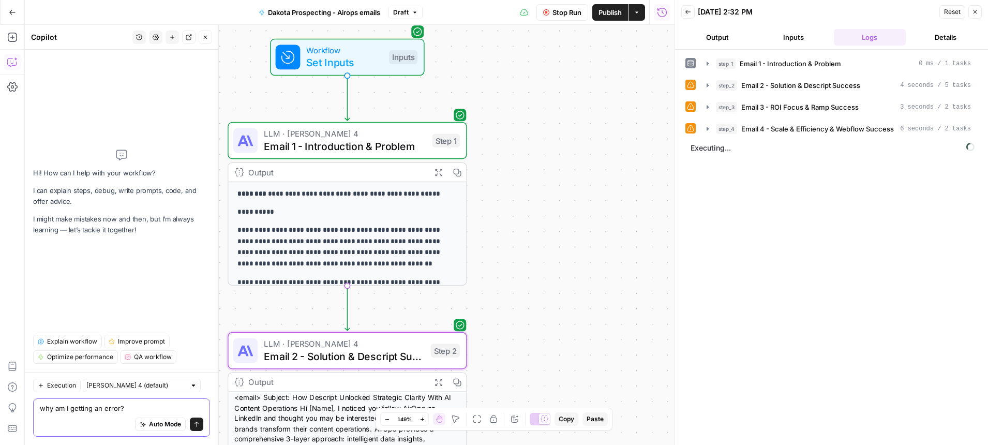
type textarea "why am I getting an error?"
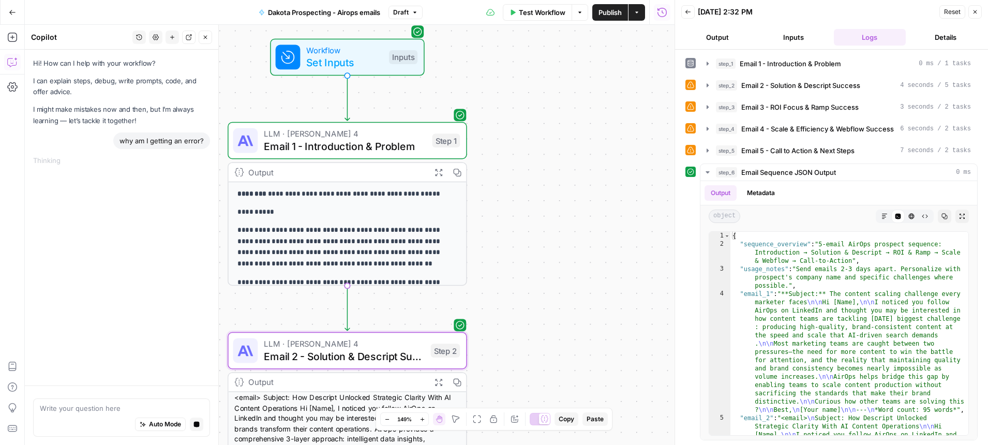
click at [697, 149] on div "step_5 Email 5 - Call to Action & Next Steps 7 seconds / 2 tasks" at bounding box center [831, 151] width 292 height 18
click at [688, 150] on icon at bounding box center [690, 149] width 7 height 7
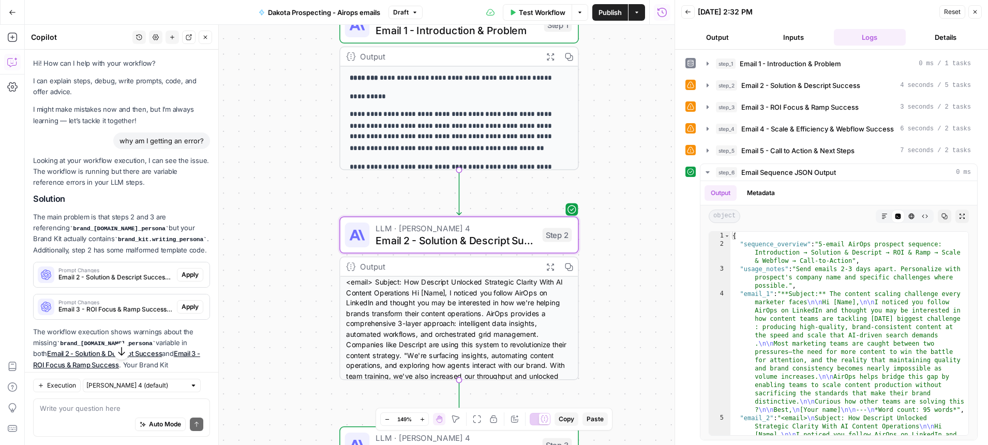
click at [191, 276] on span "Apply" at bounding box center [190, 274] width 17 height 9
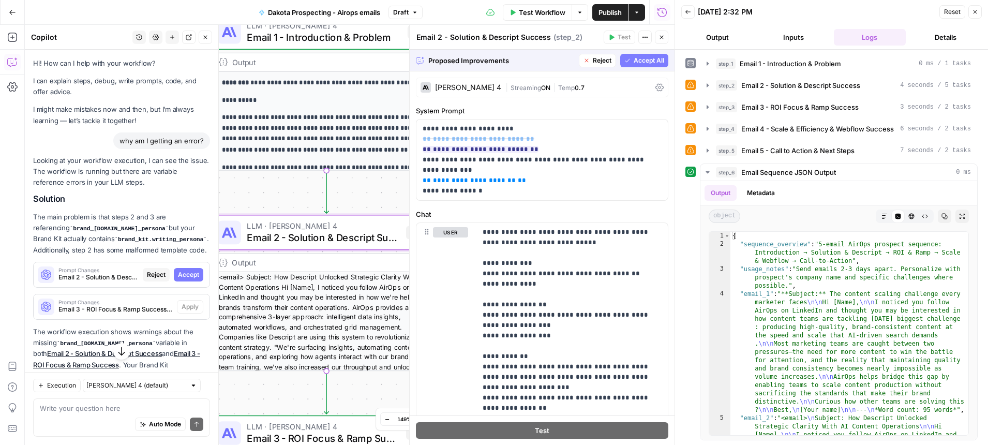
click at [189, 275] on span "Accept" at bounding box center [188, 274] width 21 height 9
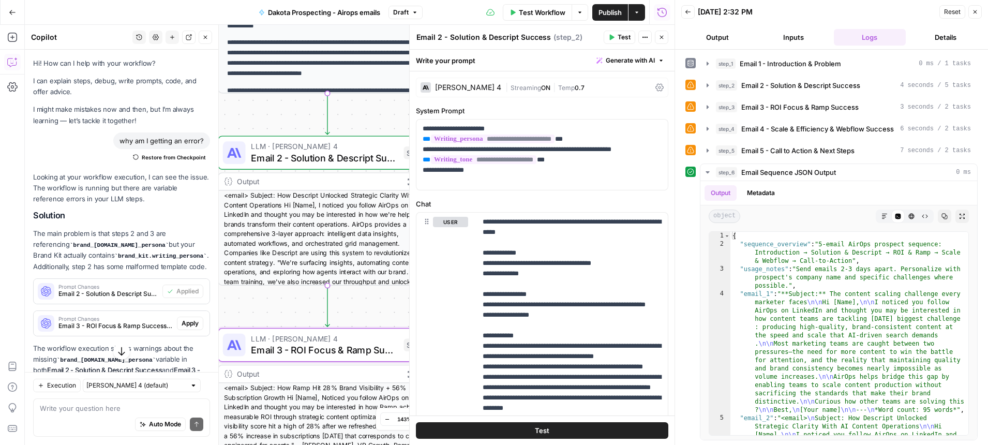
click at [185, 323] on span "Apply" at bounding box center [190, 323] width 17 height 9
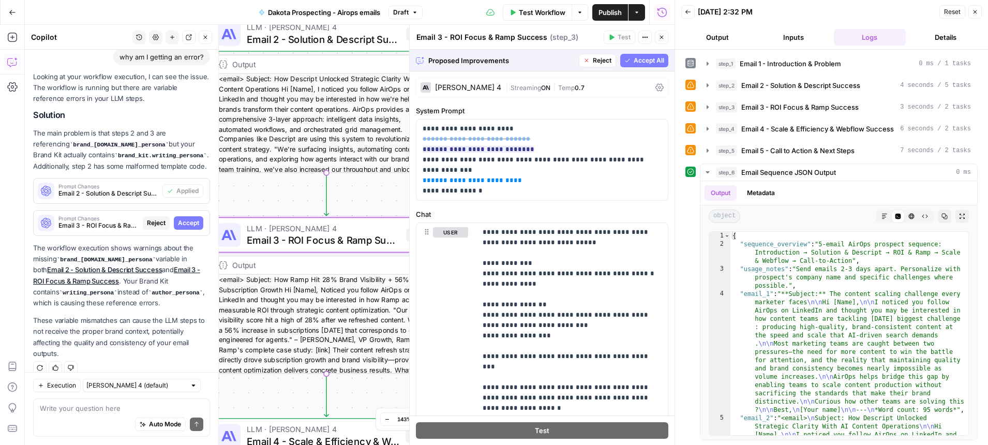
click at [189, 221] on span "Accept" at bounding box center [188, 222] width 21 height 9
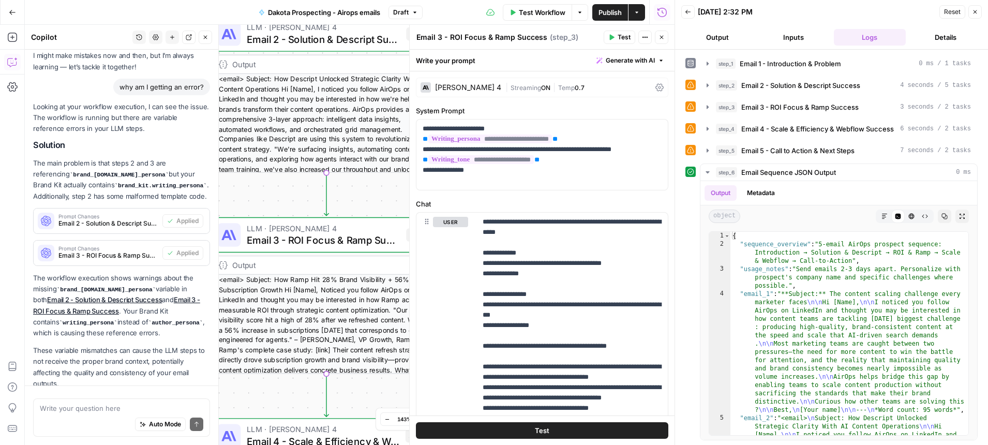
scroll to position [100, 0]
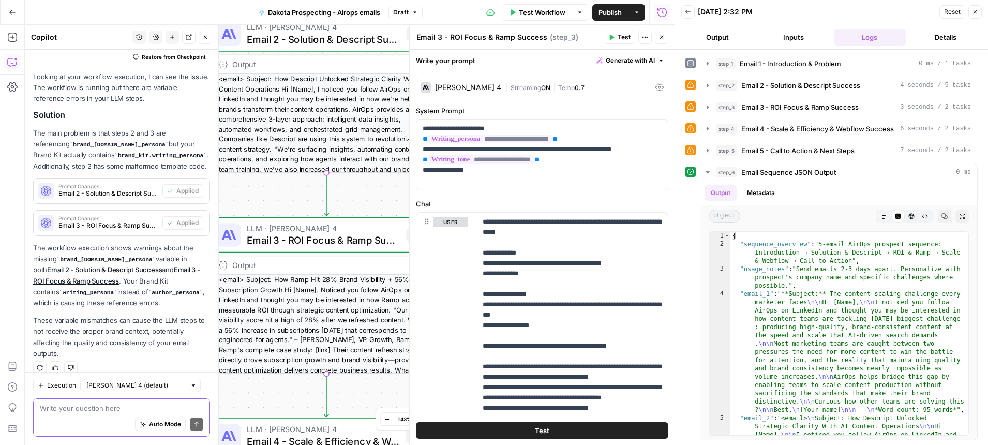
click at [113, 407] on textarea at bounding box center [121, 408] width 163 height 10
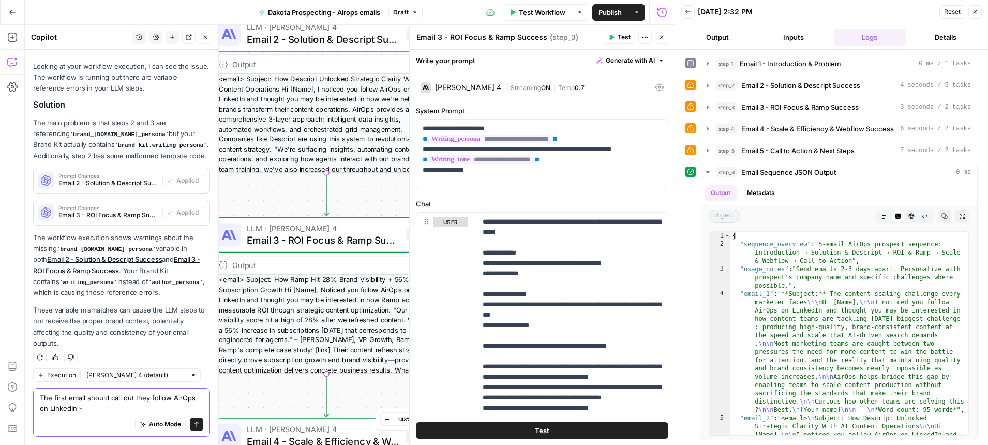
click at [68, 399] on textarea "The first email should call out they follow AirOps on LinkedIn -" at bounding box center [121, 403] width 163 height 21
click at [116, 410] on textarea "The first and 3rd email should call out they follow AirOps on LinkedIn -" at bounding box center [121, 403] width 163 height 21
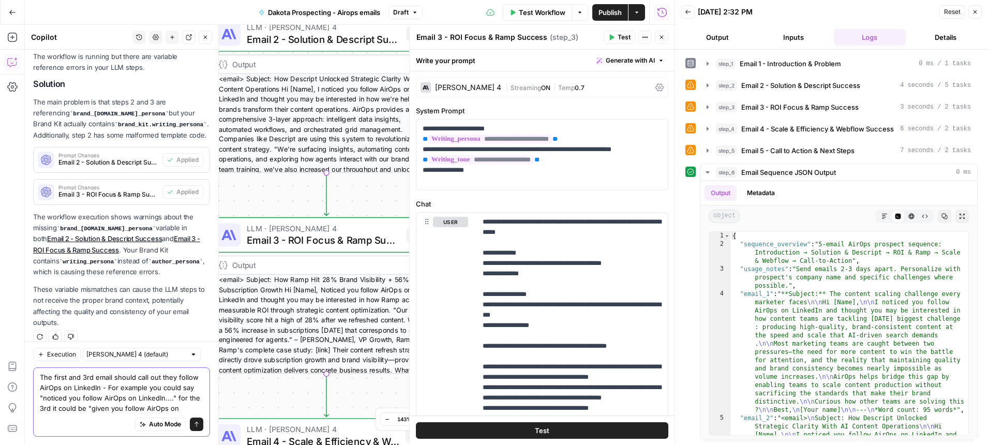
scroll to position [142, 0]
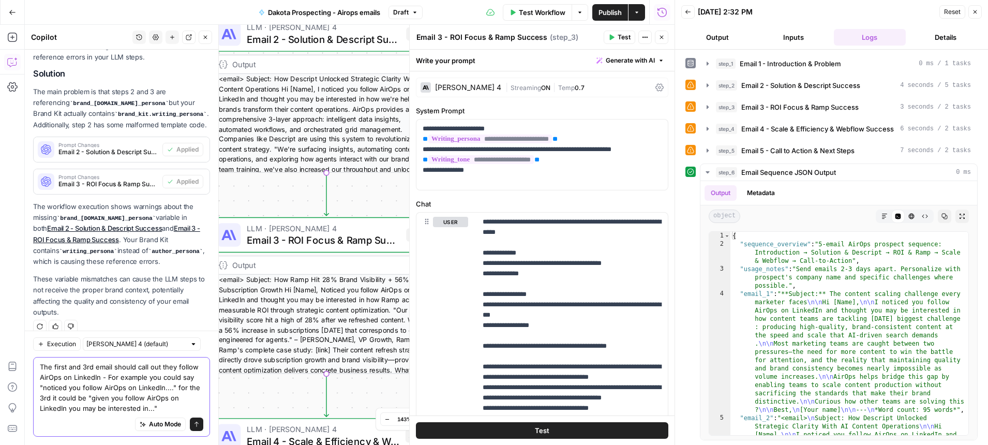
click at [189, 409] on textarea "The first and 3rd email should call out they follow AirOps on LinkedIn - For ex…" at bounding box center [121, 388] width 163 height 52
type textarea "The first and 3rd email should call out they follow AirOps on LinkedIn - For ex…"
click at [198, 427] on button "Send" at bounding box center [196, 423] width 13 height 13
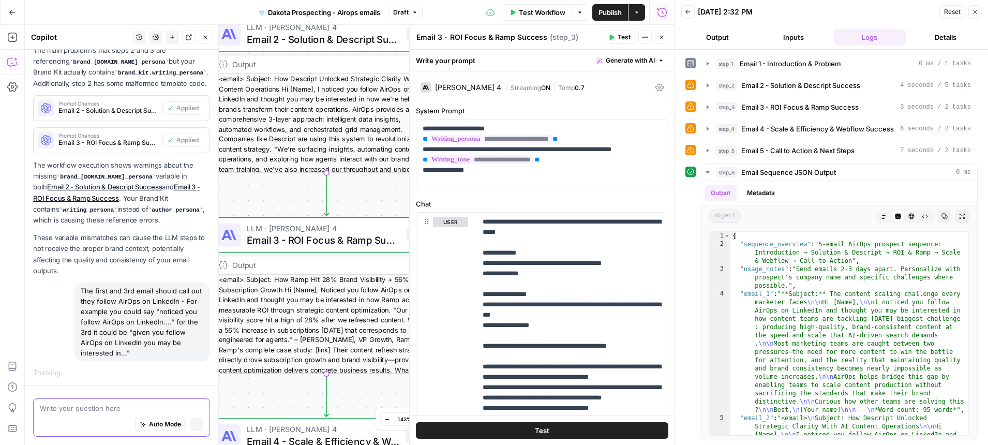
scroll to position [155, 0]
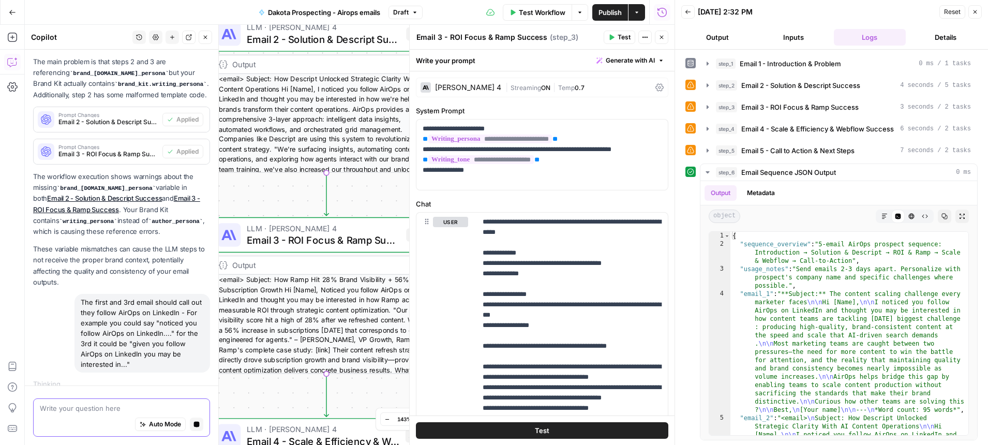
click at [658, 41] on button "Close" at bounding box center [661, 37] width 13 height 13
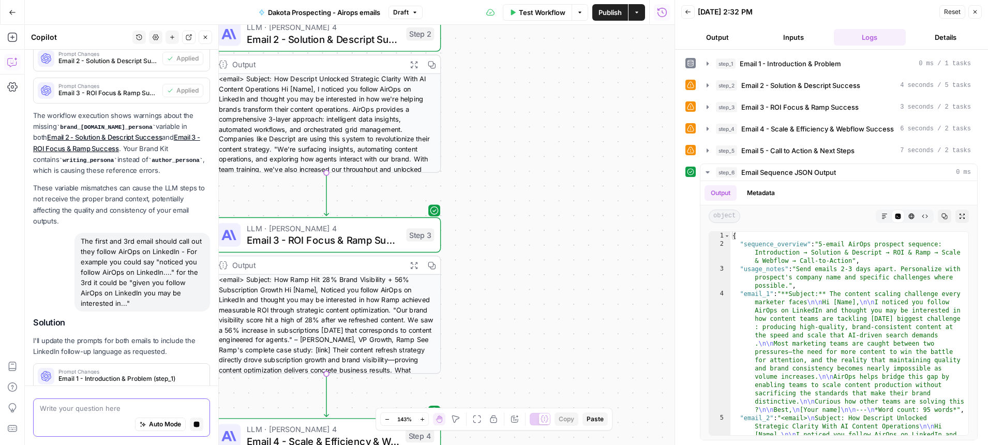
click at [975, 13] on icon "button" at bounding box center [975, 12] width 6 height 6
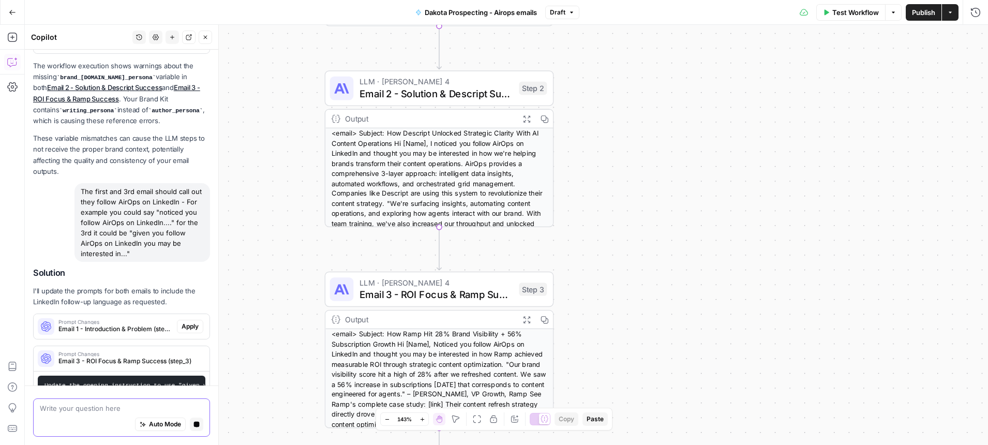
drag, startPoint x: 458, startPoint y: 247, endPoint x: 560, endPoint y: 341, distance: 138.7
click at [560, 341] on div "**********" at bounding box center [506, 235] width 963 height 420
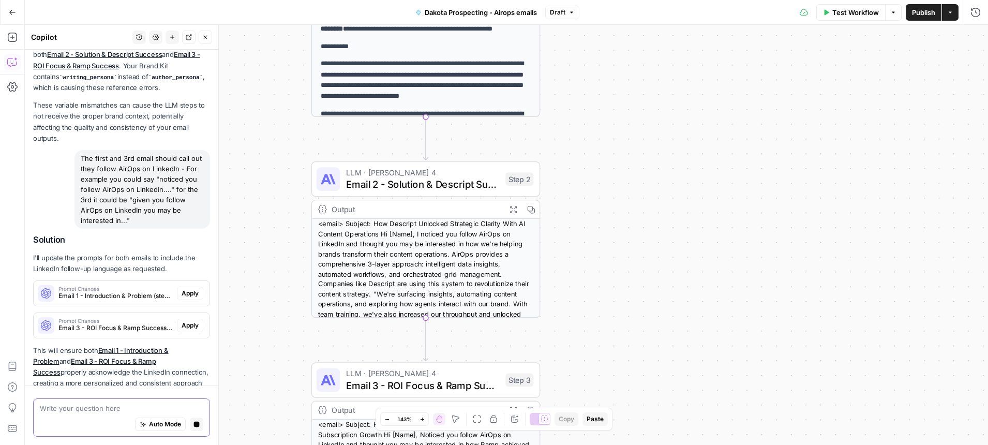
scroll to position [310, 0]
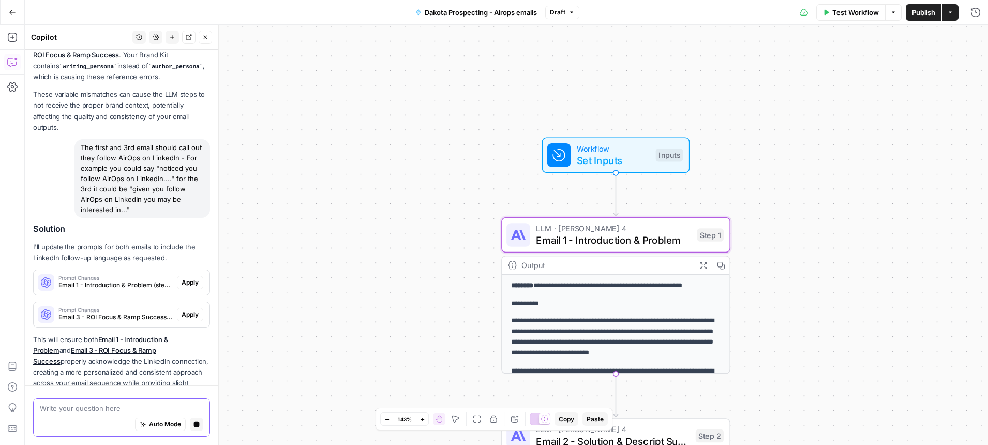
click at [191, 278] on span "Apply" at bounding box center [190, 282] width 17 height 9
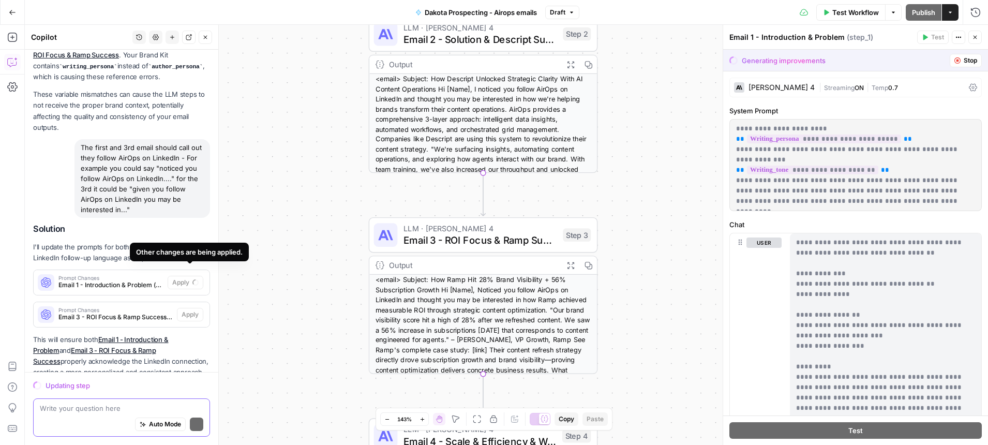
scroll to position [340, 0]
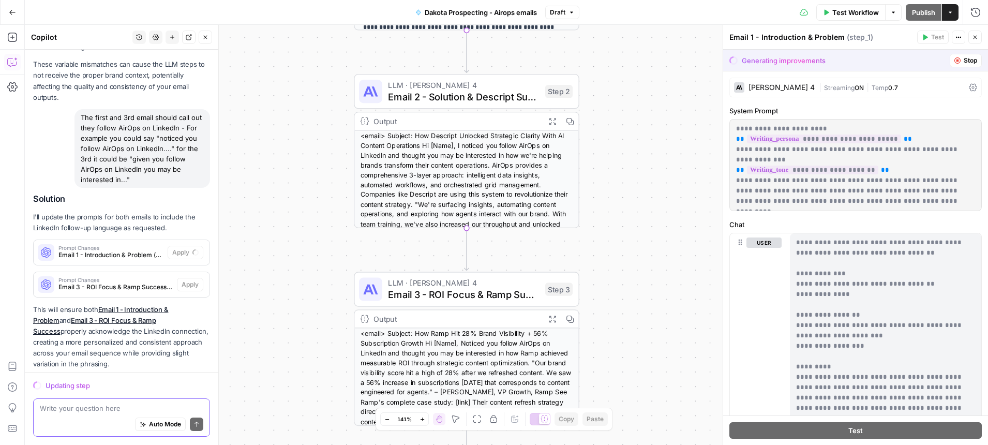
drag, startPoint x: 292, startPoint y: 262, endPoint x: 274, endPoint y: 321, distance: 61.7
click at [274, 321] on div "**********" at bounding box center [506, 235] width 963 height 420
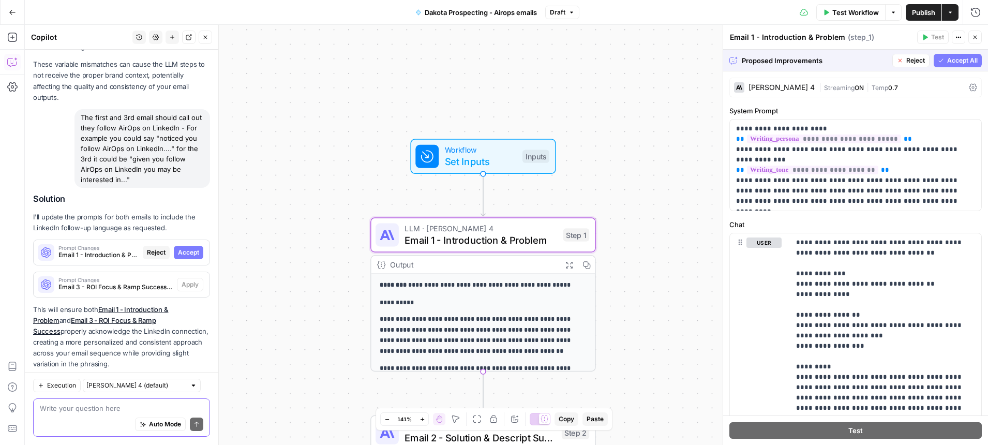
click at [189, 248] on span "Accept" at bounding box center [188, 252] width 21 height 9
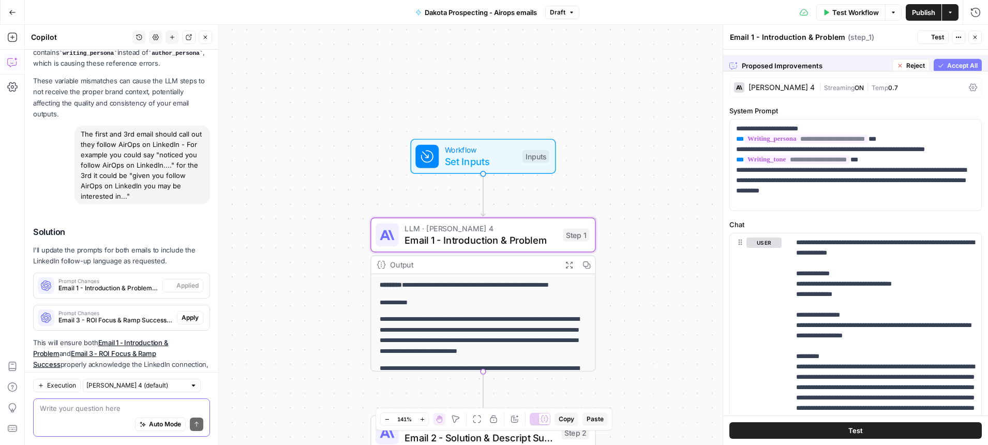
scroll to position [373, 0]
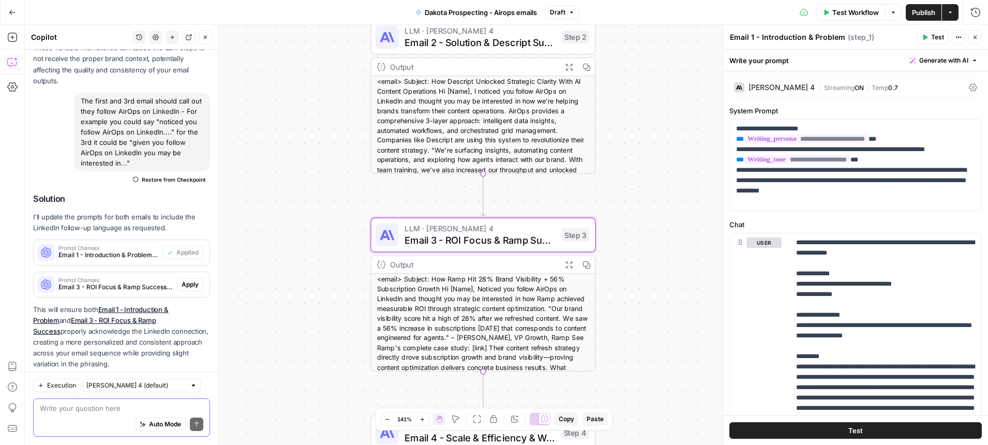
click at [189, 280] on span "Apply" at bounding box center [190, 284] width 17 height 9
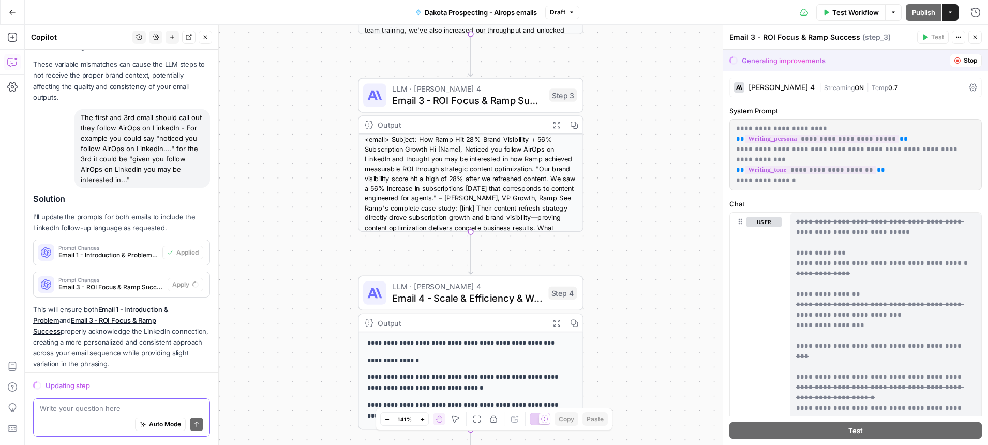
drag, startPoint x: 339, startPoint y: 262, endPoint x: 327, endPoint y: 80, distance: 182.5
click at [327, 80] on div "**********" at bounding box center [506, 235] width 963 height 420
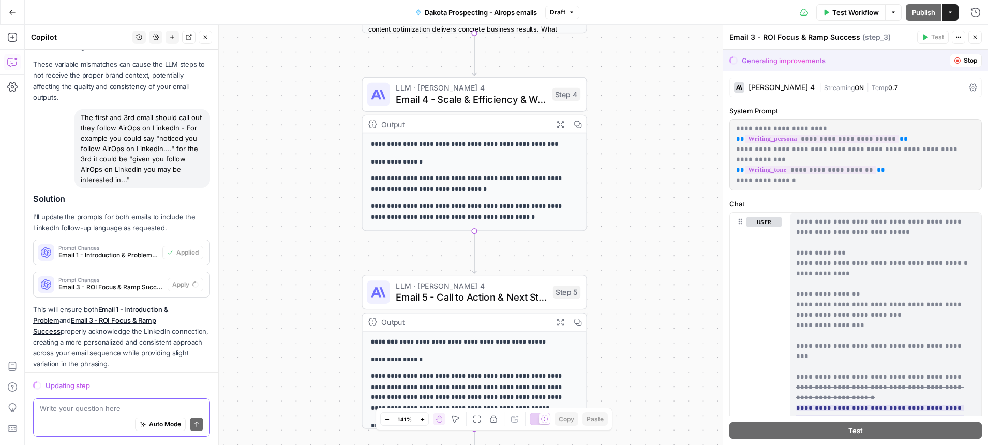
drag, startPoint x: 324, startPoint y: 213, endPoint x: 327, endPoint y: 56, distance: 156.7
click at [327, 56] on div "**********" at bounding box center [506, 235] width 963 height 420
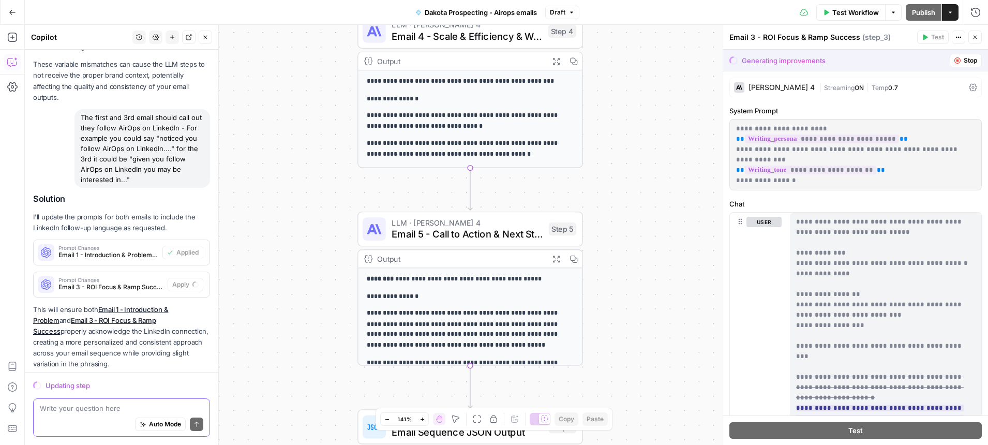
drag, startPoint x: 333, startPoint y: 136, endPoint x: 329, endPoint y: 71, distance: 64.2
click at [329, 71] on div "**********" at bounding box center [506, 235] width 963 height 420
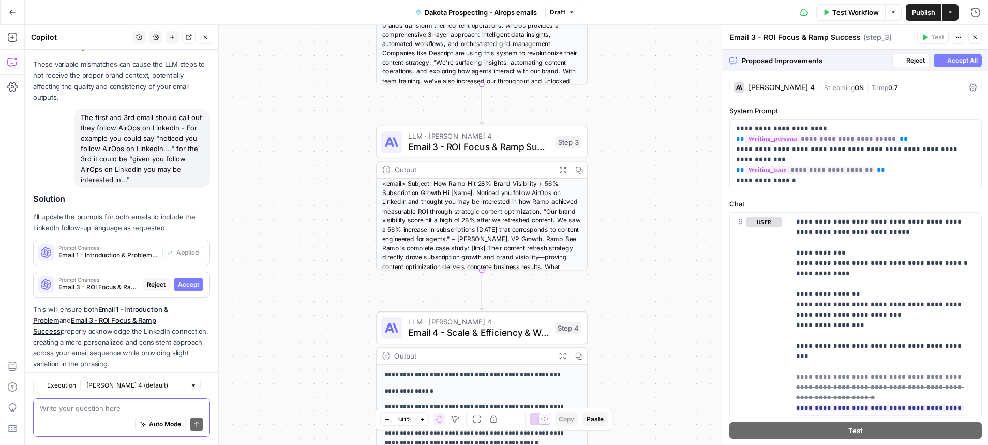
drag, startPoint x: 324, startPoint y: 172, endPoint x: 324, endPoint y: 133, distance: 38.3
click at [324, 133] on div "**********" at bounding box center [506, 235] width 963 height 420
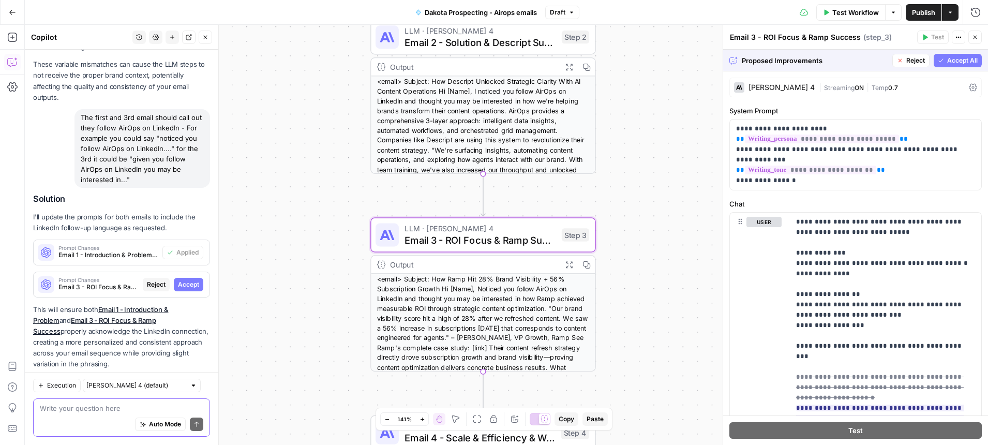
click at [193, 280] on span "Accept" at bounding box center [188, 284] width 21 height 9
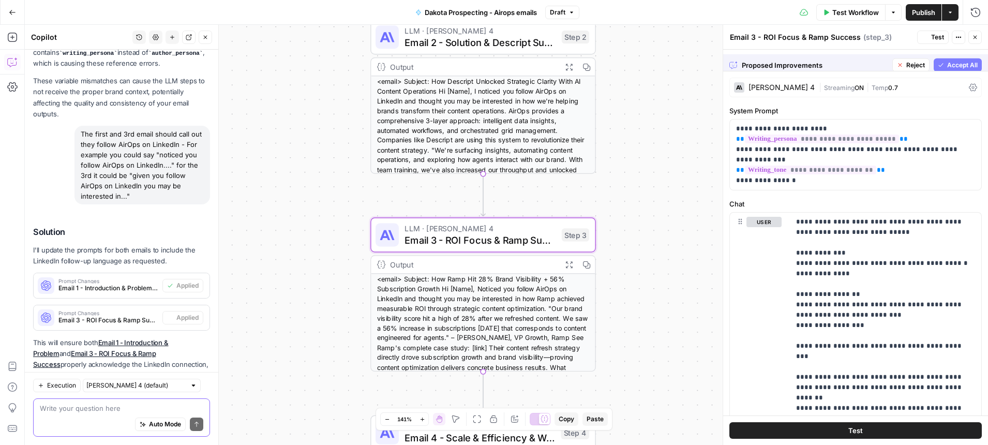
scroll to position [373, 0]
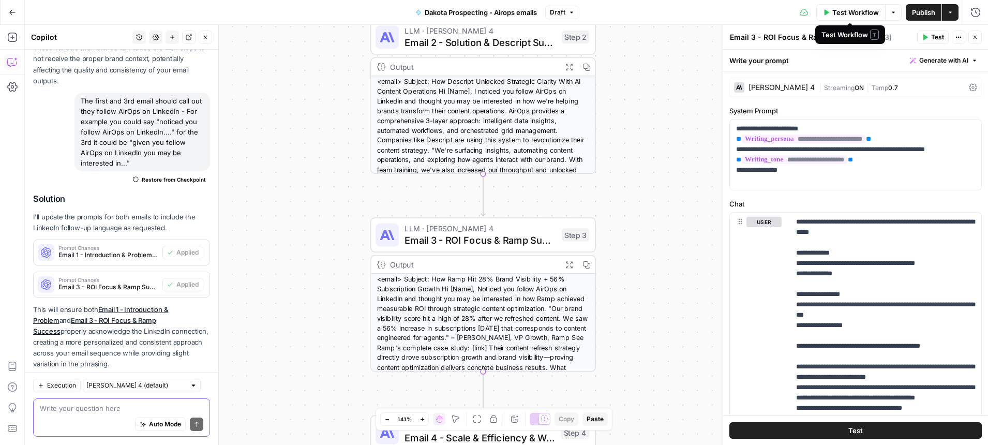
click at [857, 15] on span "Test Workflow" at bounding box center [855, 12] width 47 height 10
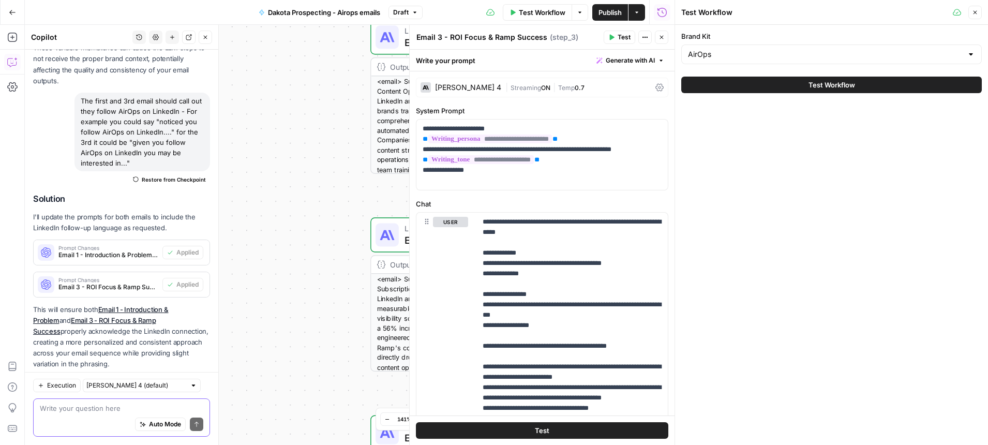
click at [820, 81] on span "Test Workflow" at bounding box center [831, 85] width 47 height 10
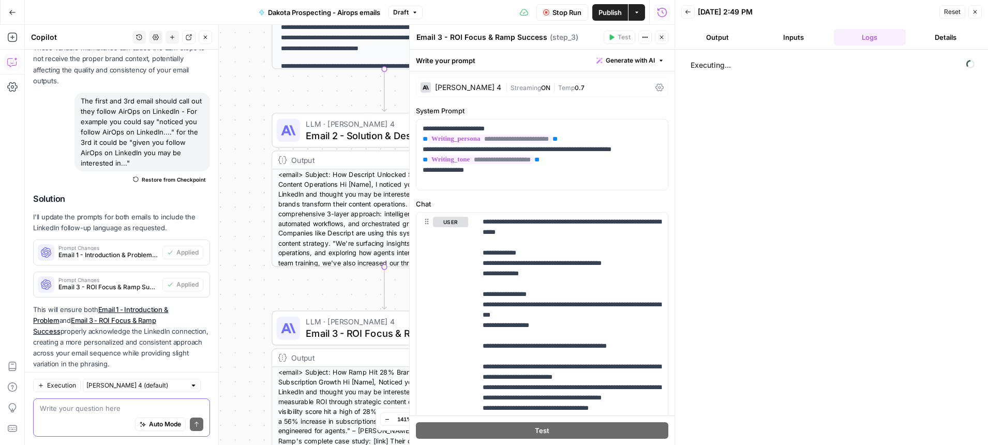
drag, startPoint x: 355, startPoint y: 206, endPoint x: 246, endPoint y: 316, distance: 155.1
click at [246, 316] on div "**********" at bounding box center [350, 235] width 650 height 420
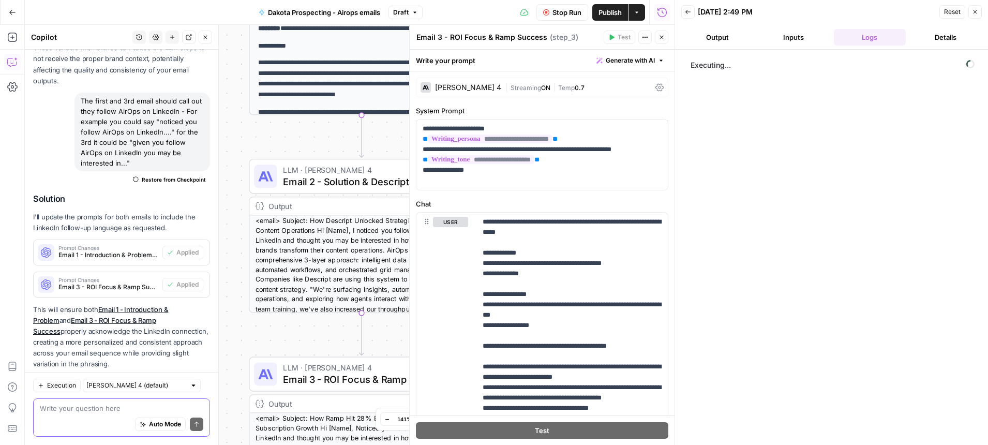
drag, startPoint x: 240, startPoint y: 294, endPoint x: 220, endPoint y: 342, distance: 52.0
click at [220, 342] on body "**********" at bounding box center [494, 222] width 988 height 445
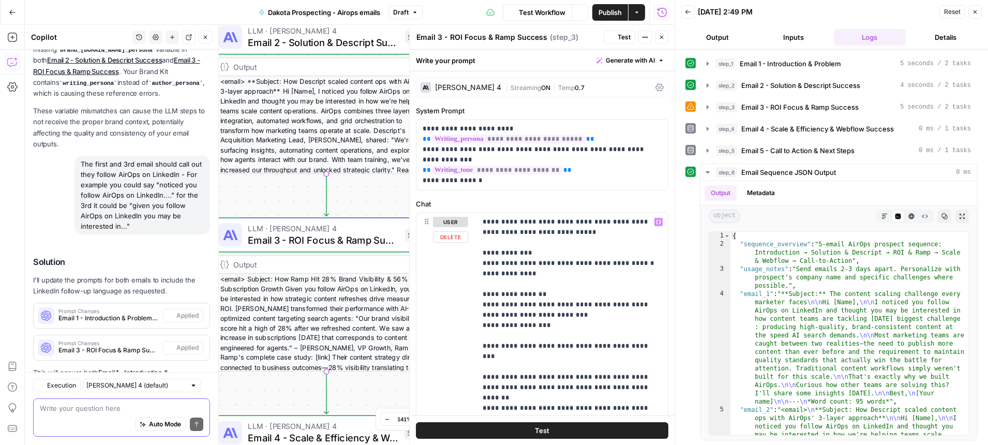
scroll to position [373, 0]
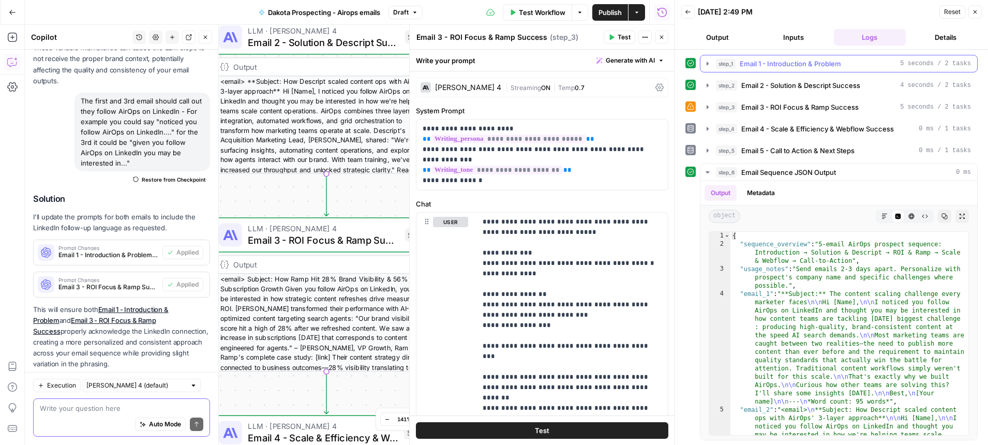
click at [786, 66] on span "Email 1 - Introduction & Problem" at bounding box center [790, 63] width 101 height 10
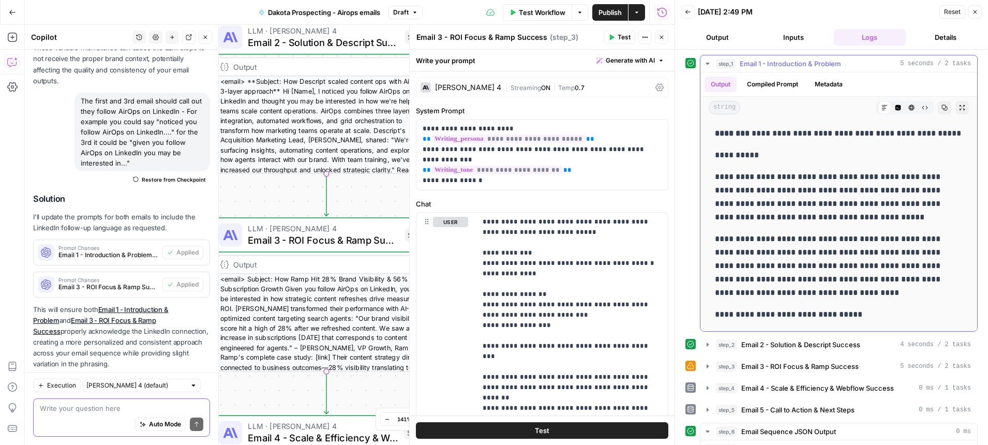
scroll to position [51, 0]
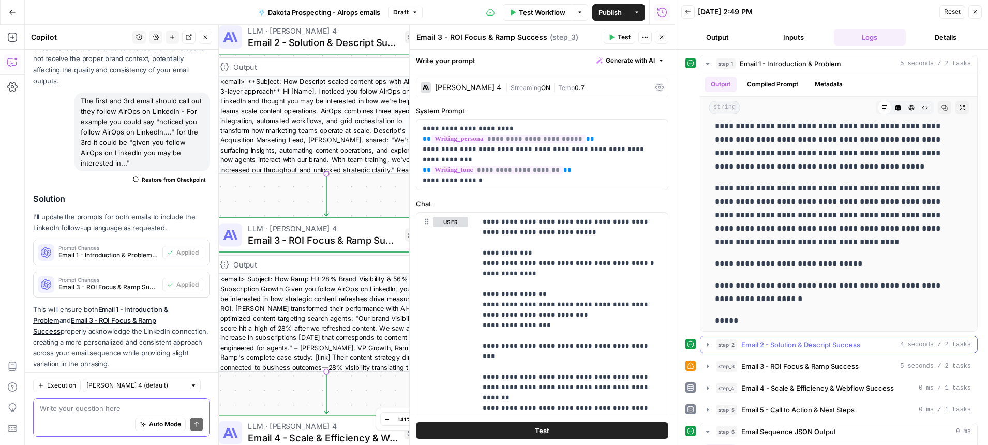
click at [759, 343] on span "Email 2 - Solution & Descript Success" at bounding box center [800, 344] width 119 height 10
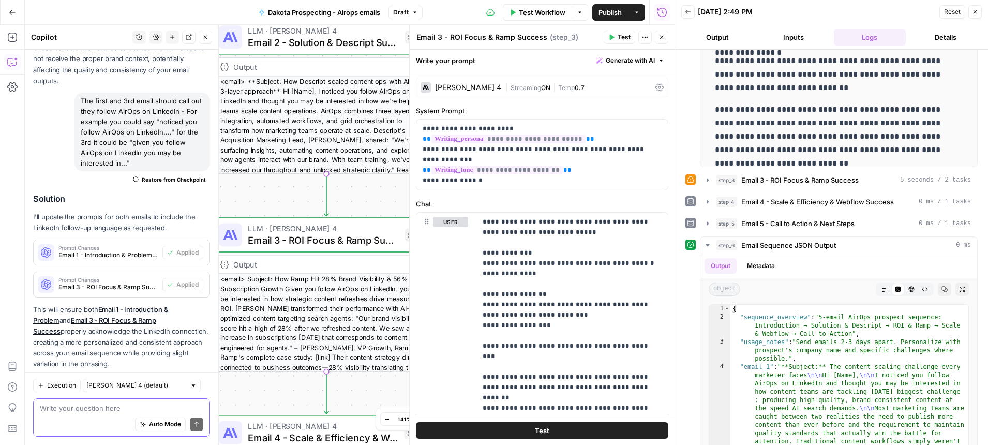
scroll to position [450, 0]
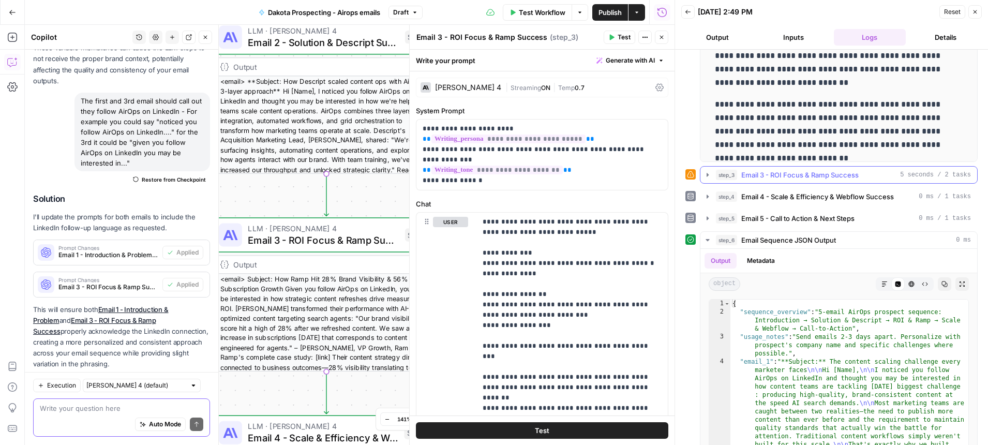
click at [770, 170] on span "Email 3 - ROI Focus & Ramp Success" at bounding box center [799, 175] width 117 height 10
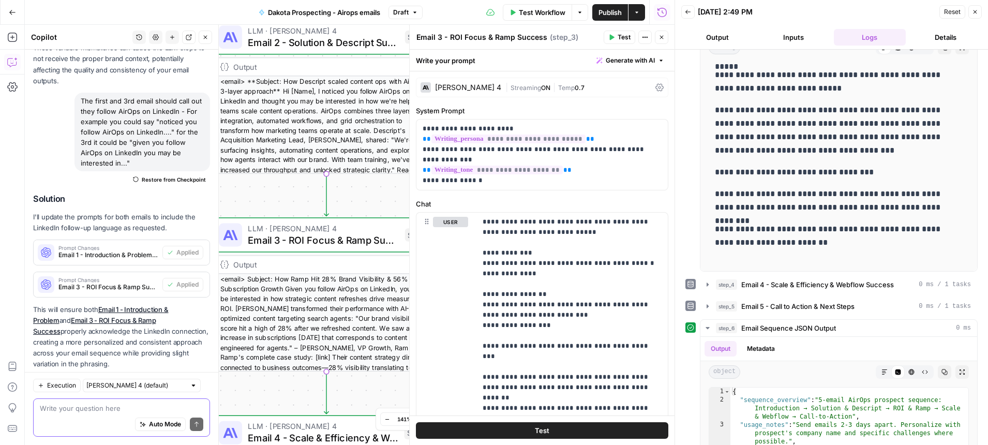
scroll to position [687, 0]
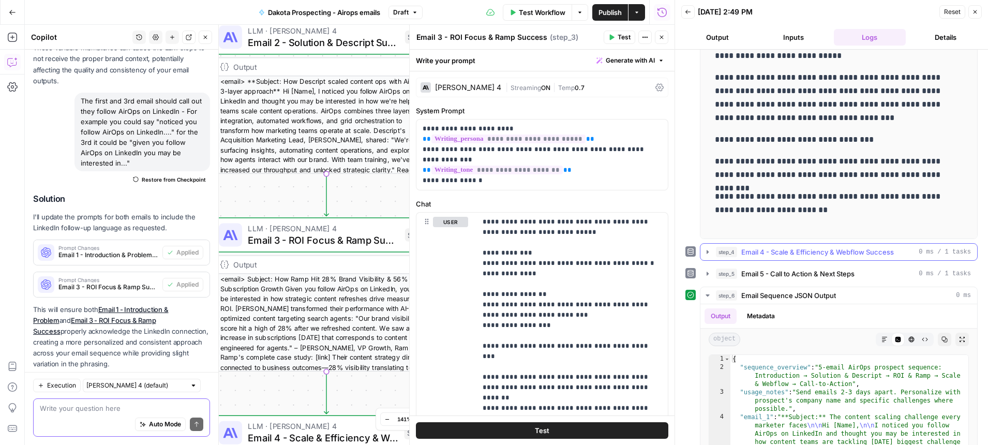
click at [773, 257] on button "step_4 Email 4 - Scale & Efficiency & Webflow Success 0 ms / 1 tasks" at bounding box center [838, 252] width 277 height 17
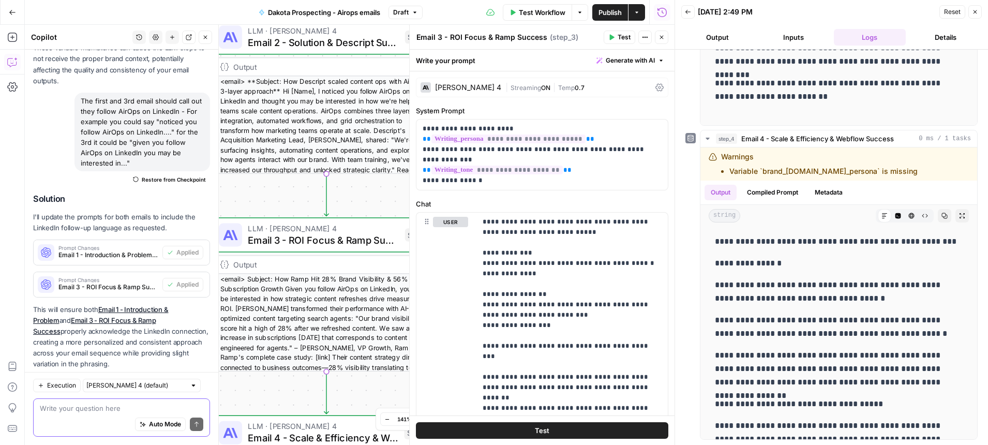
scroll to position [800, 0]
click at [101, 403] on textarea at bounding box center [121, 408] width 163 height 10
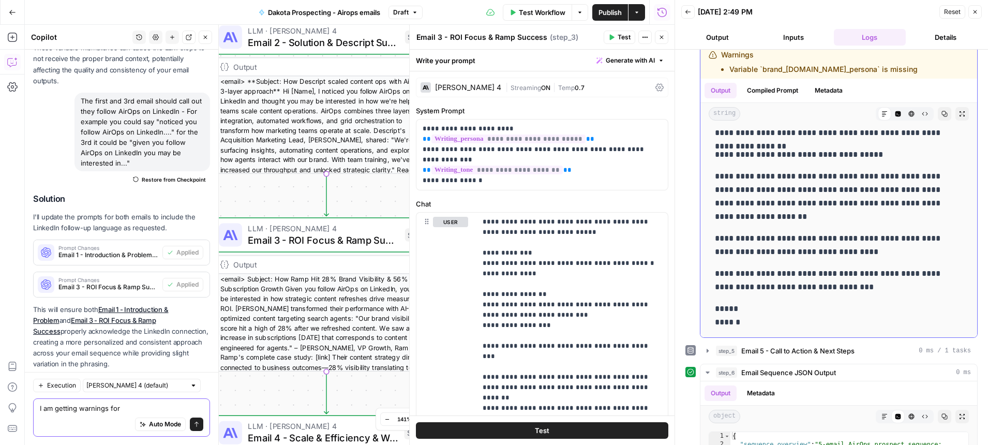
scroll to position [942, 0]
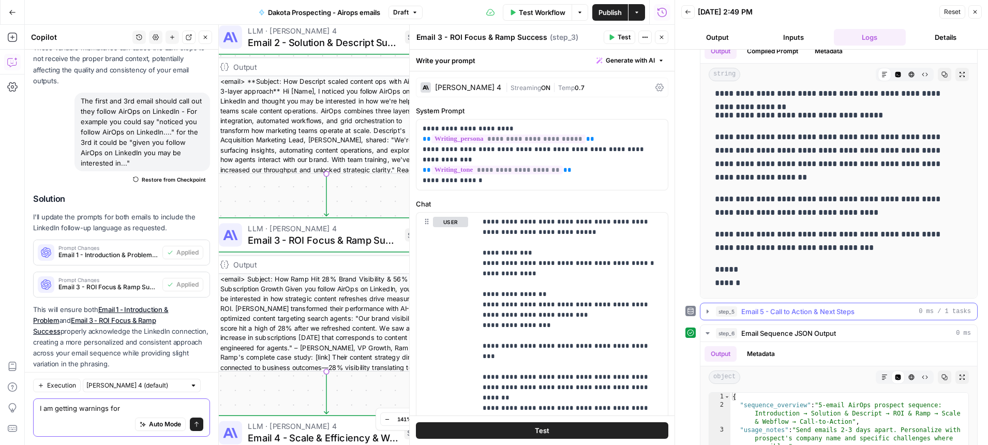
type textarea "I am getting warnings for"
click at [776, 311] on span "Email 5 - Call to Action & Next Steps" at bounding box center [797, 311] width 113 height 10
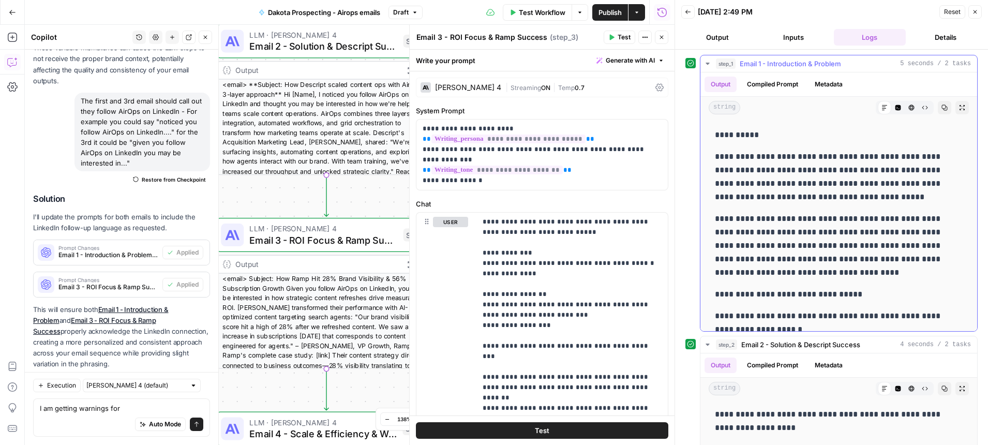
scroll to position [0, 0]
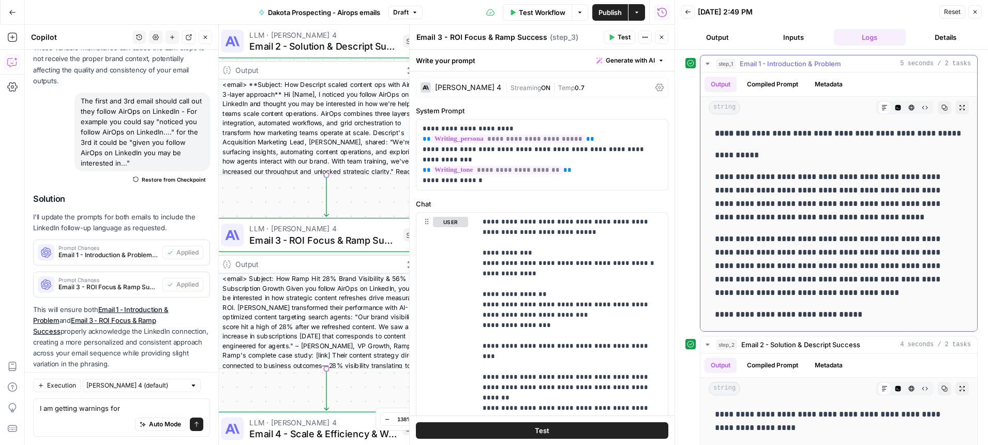
drag, startPoint x: 730, startPoint y: 302, endPoint x: 712, endPoint y: 173, distance: 130.0
click at [712, 173] on div "**********" at bounding box center [839, 291] width 260 height 337
copy div "**********"
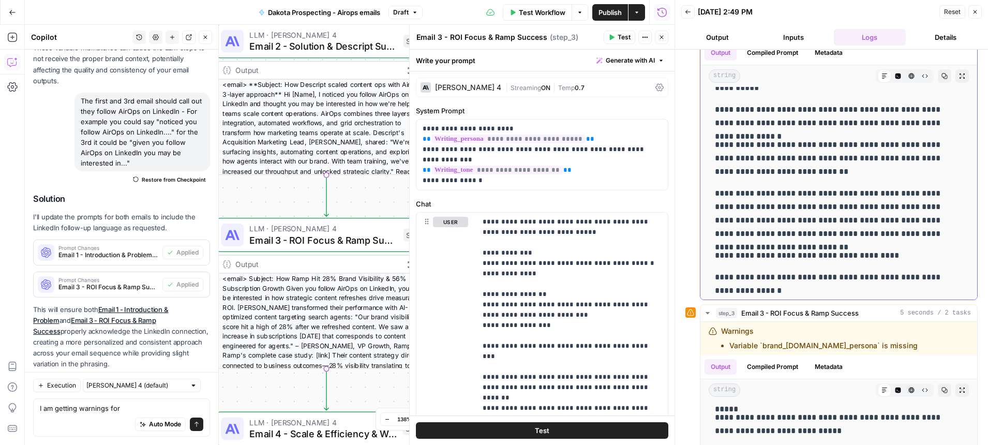
scroll to position [42, 0]
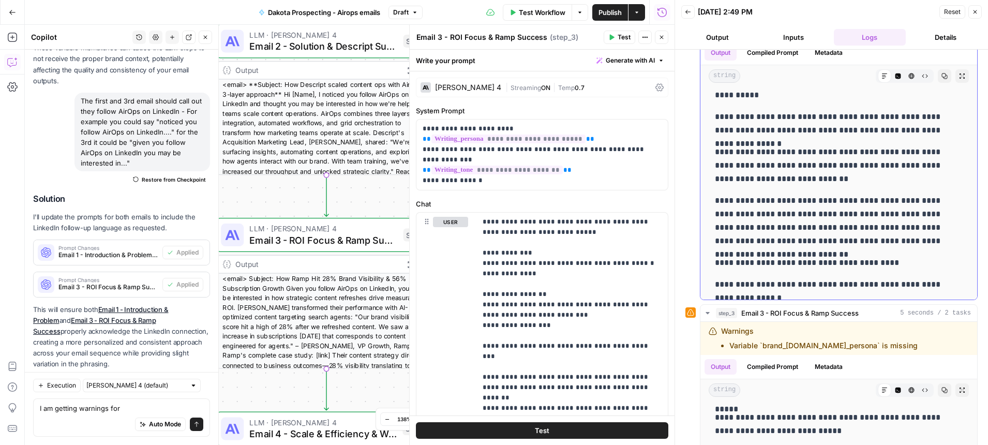
drag, startPoint x: 757, startPoint y: 251, endPoint x: 880, endPoint y: 122, distance: 179.3
click at [880, 122] on div "**********" at bounding box center [839, 203] width 260 height 308
copy div "**********"
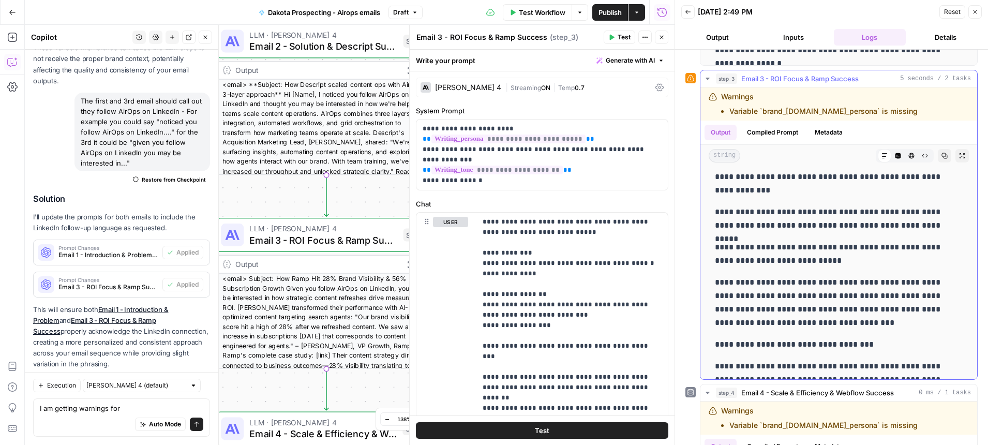
scroll to position [0, 0]
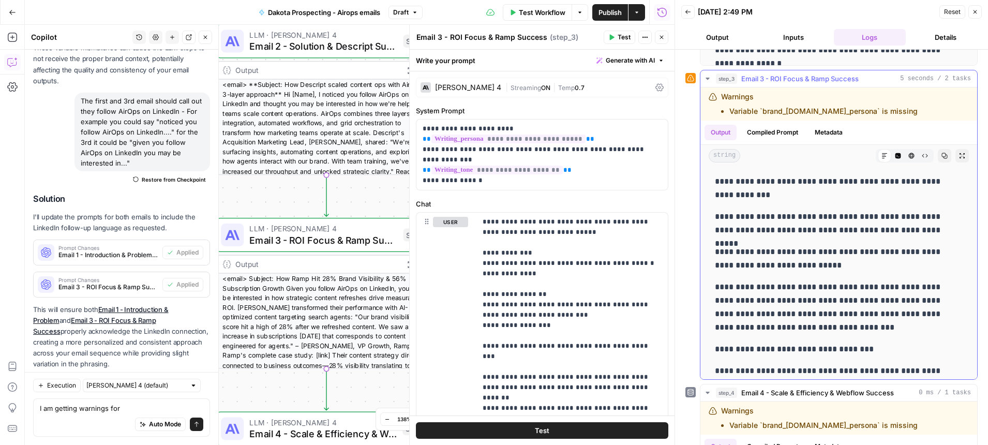
drag, startPoint x: 717, startPoint y: 217, endPoint x: 846, endPoint y: 336, distance: 174.6
click at [846, 336] on div "**********" at bounding box center [839, 307] width 260 height 273
click at [858, 344] on p "**********" at bounding box center [839, 348] width 248 height 13
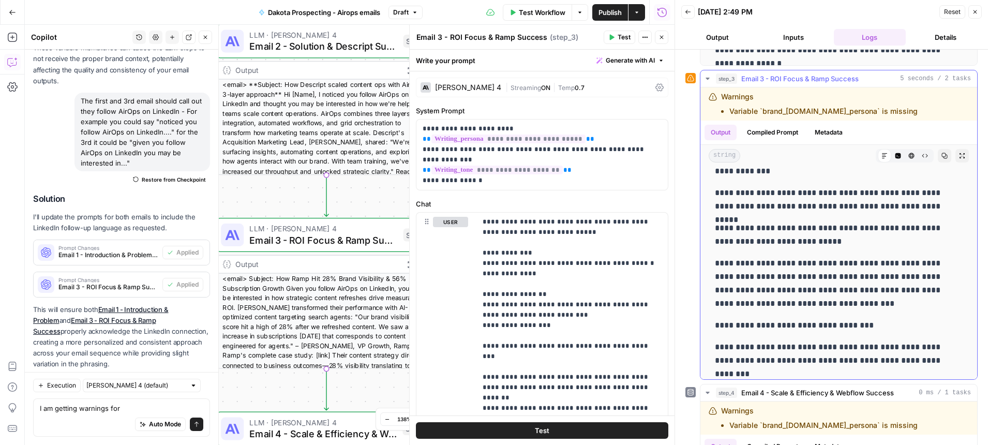
scroll to position [20, 0]
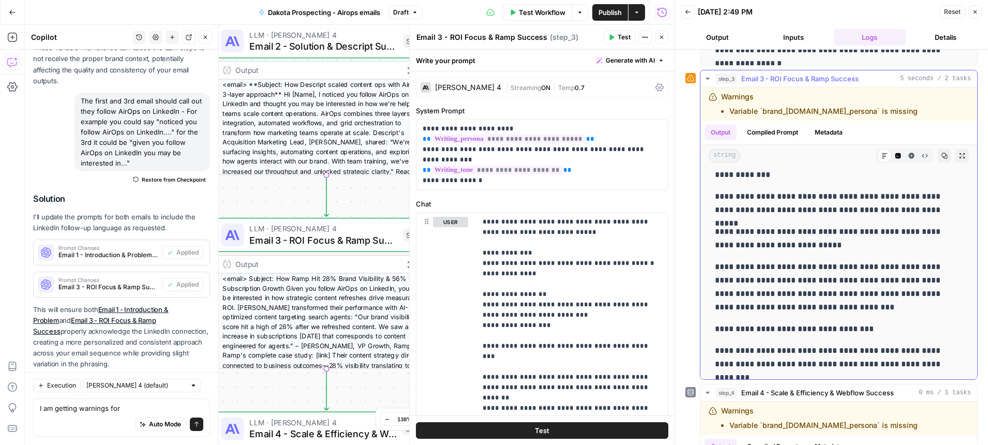
click at [909, 216] on p "**********" at bounding box center [839, 203] width 248 height 27
drag, startPoint x: 927, startPoint y: 210, endPoint x: 713, endPoint y: 201, distance: 214.3
click at [713, 201] on div "**********" at bounding box center [839, 287] width 260 height 273
copy p "**********"
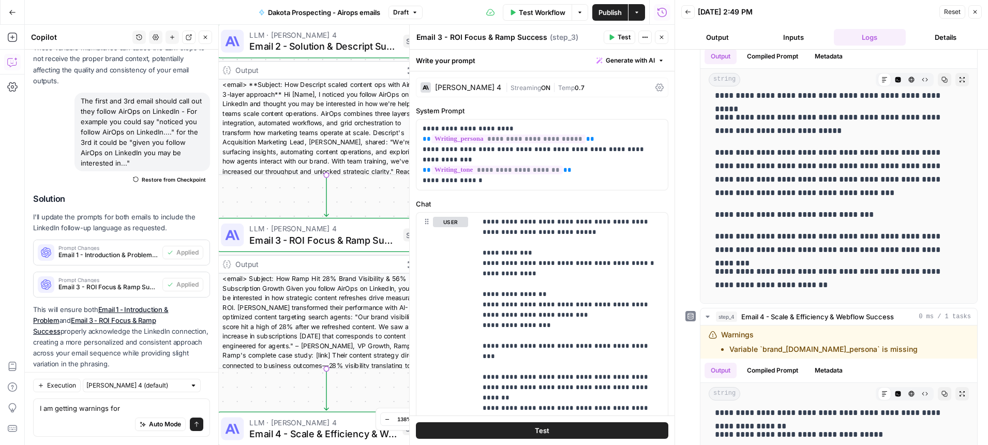
scroll to position [67, 0]
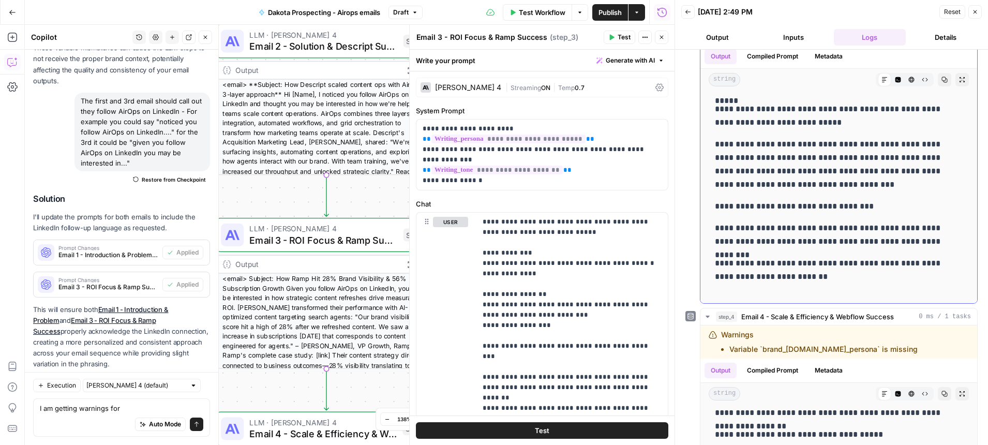
drag, startPoint x: 822, startPoint y: 279, endPoint x: 715, endPoint y: 229, distance: 118.7
click at [715, 229] on div "**********" at bounding box center [839, 164] width 260 height 273
copy div "**********"
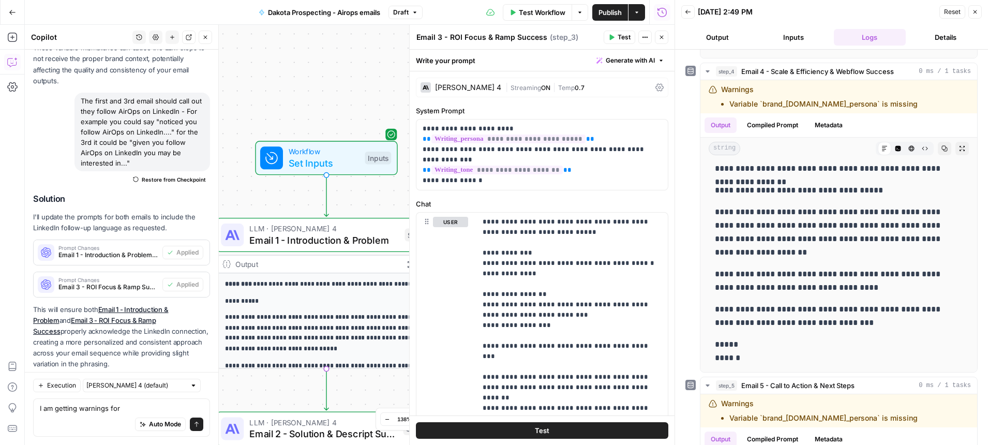
scroll to position [147, 0]
drag, startPoint x: 862, startPoint y: 319, endPoint x: 784, endPoint y: 302, distance: 80.1
click at [784, 302] on p "**********" at bounding box center [839, 315] width 248 height 27
click at [774, 253] on p "**********" at bounding box center [839, 231] width 248 height 54
drag, startPoint x: 862, startPoint y: 322, endPoint x: 717, endPoint y: 216, distance: 179.9
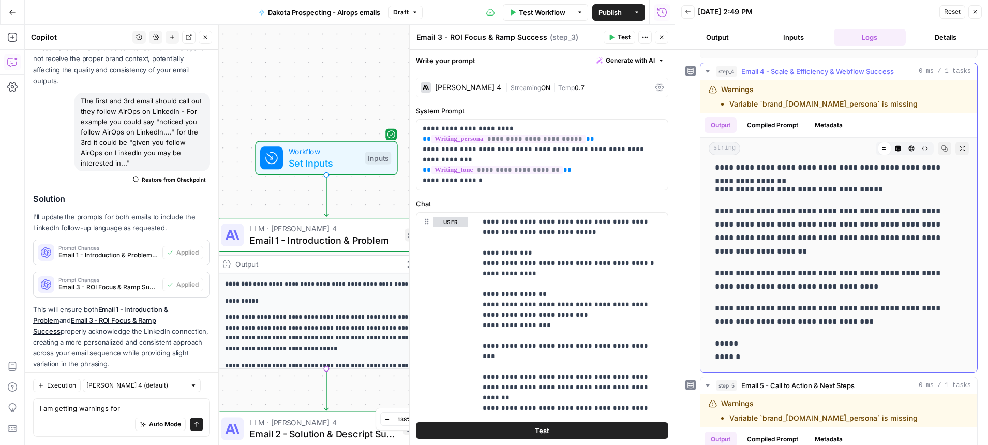
click at [717, 216] on div "**********" at bounding box center [839, 192] width 260 height 352
copy div "**********"
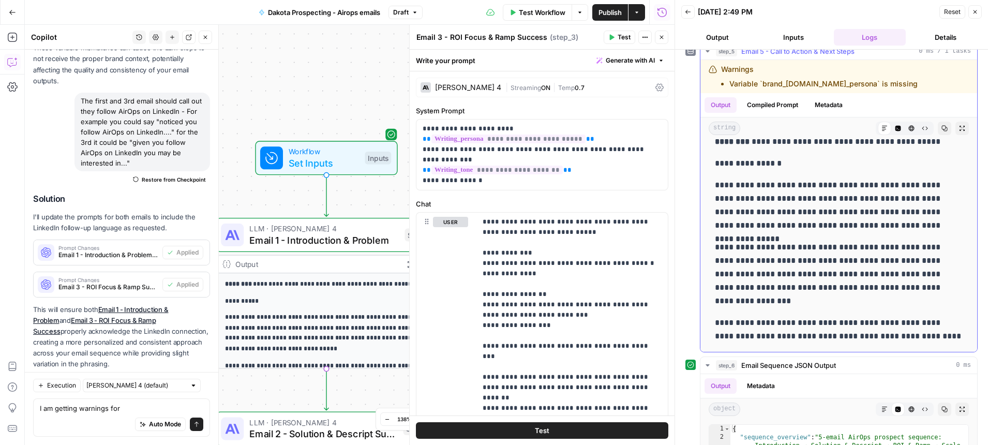
scroll to position [1, 0]
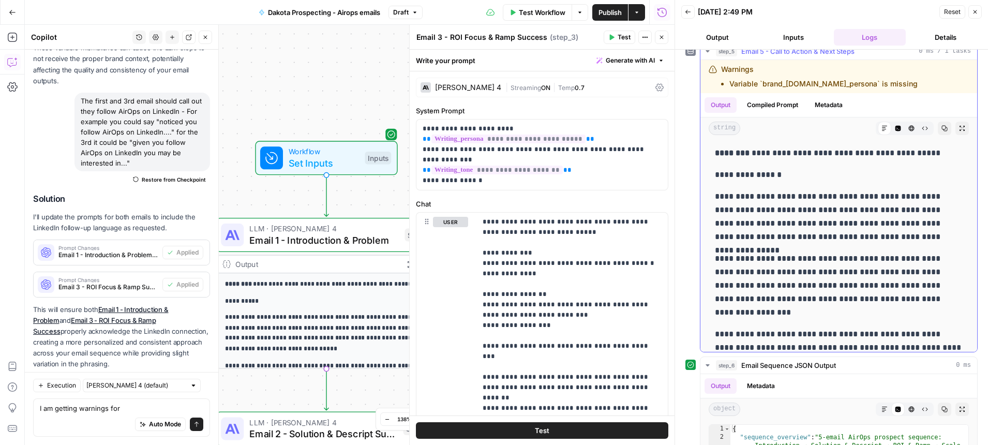
drag, startPoint x: 886, startPoint y: 263, endPoint x: 716, endPoint y: 190, distance: 185.1
click at [716, 190] on div "**********" at bounding box center [839, 321] width 260 height 358
copy div "**********"
click at [660, 42] on button "Close" at bounding box center [661, 37] width 13 height 13
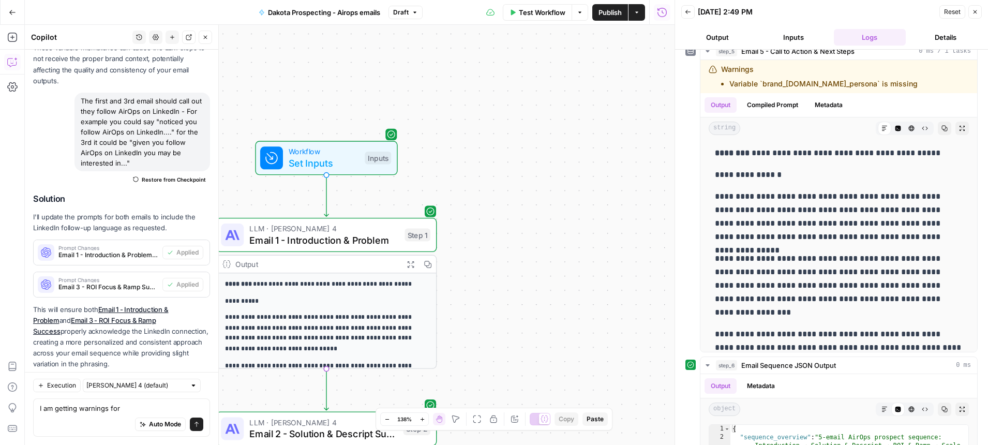
click at [973, 12] on icon "button" at bounding box center [975, 12] width 6 height 6
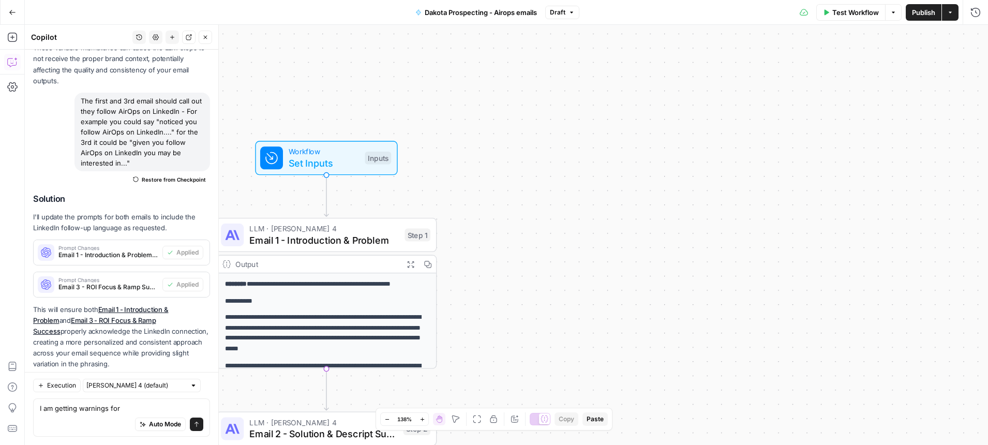
click at [208, 39] on icon "button" at bounding box center [205, 37] width 6 height 6
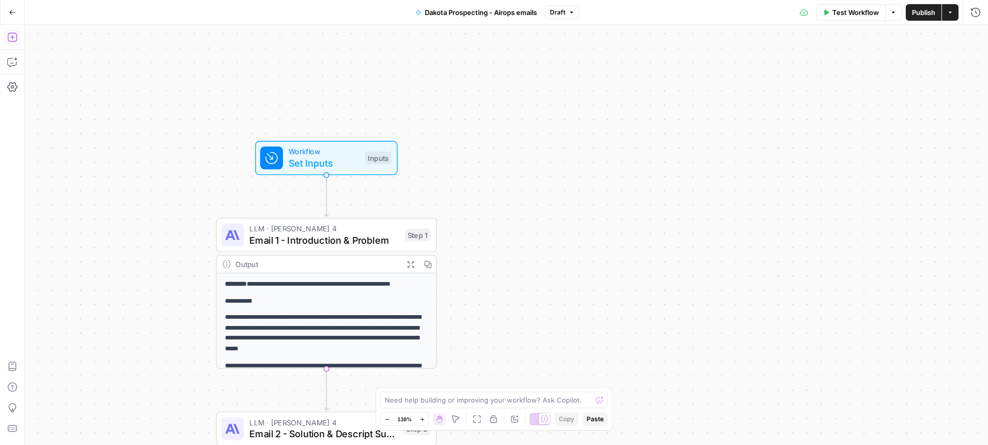
click at [16, 40] on icon "button" at bounding box center [11, 37] width 9 height 9
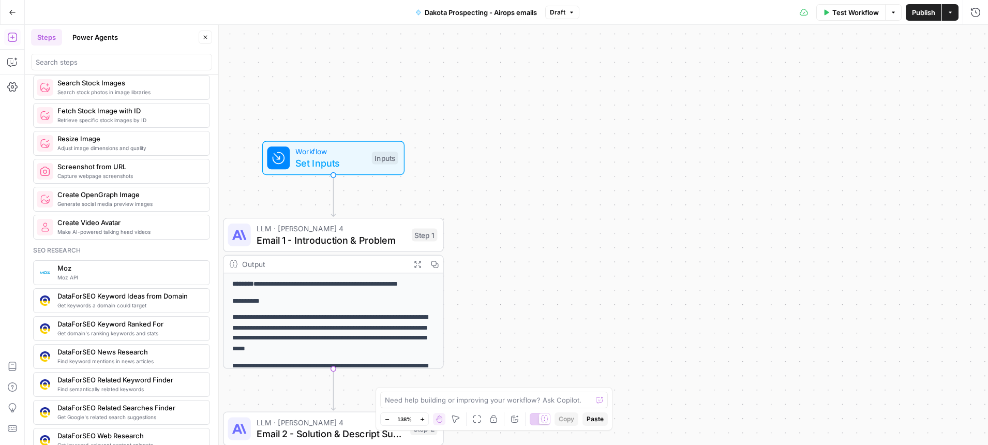
scroll to position [696, 0]
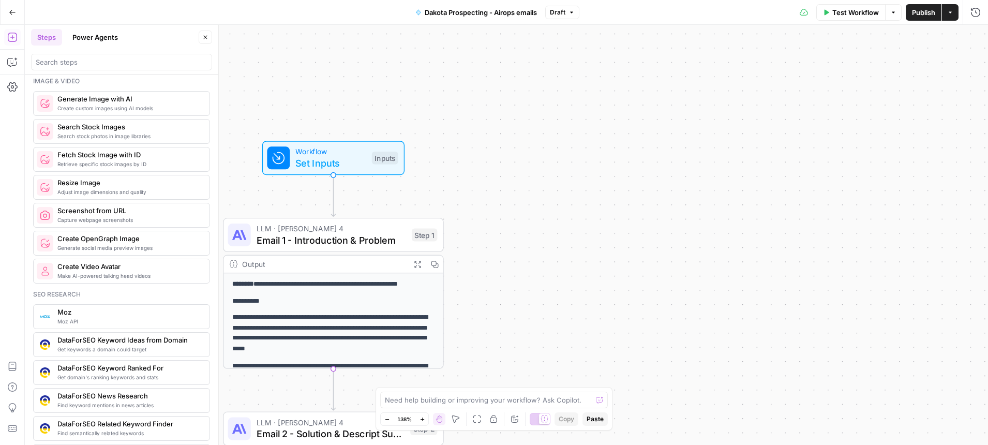
click at [91, 33] on button "Power Agents" at bounding box center [95, 37] width 58 height 17
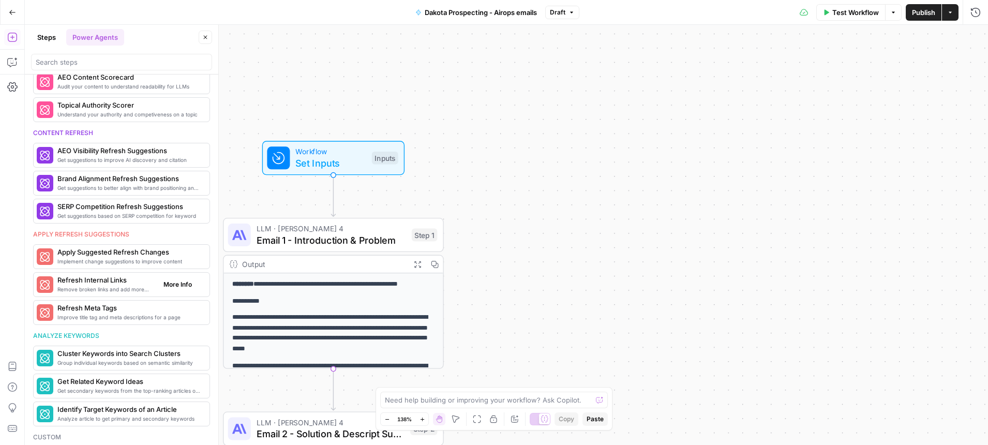
scroll to position [419, 0]
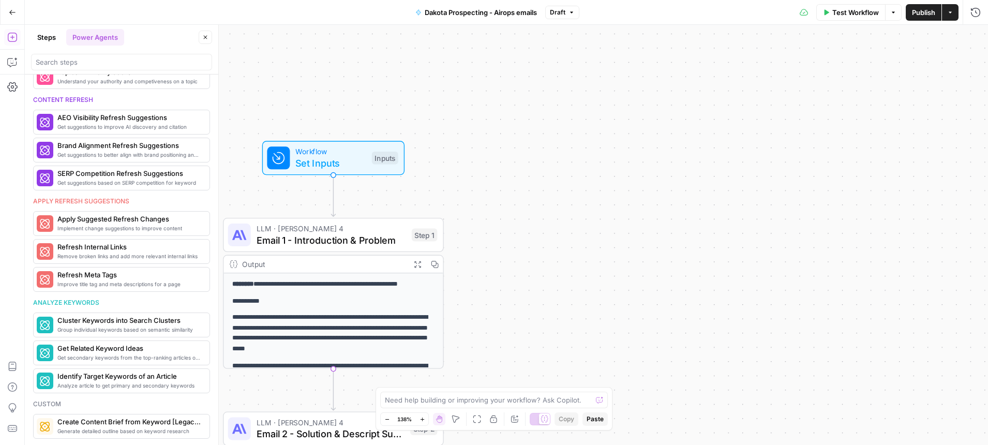
click at [47, 36] on button "Steps" at bounding box center [46, 37] width 31 height 17
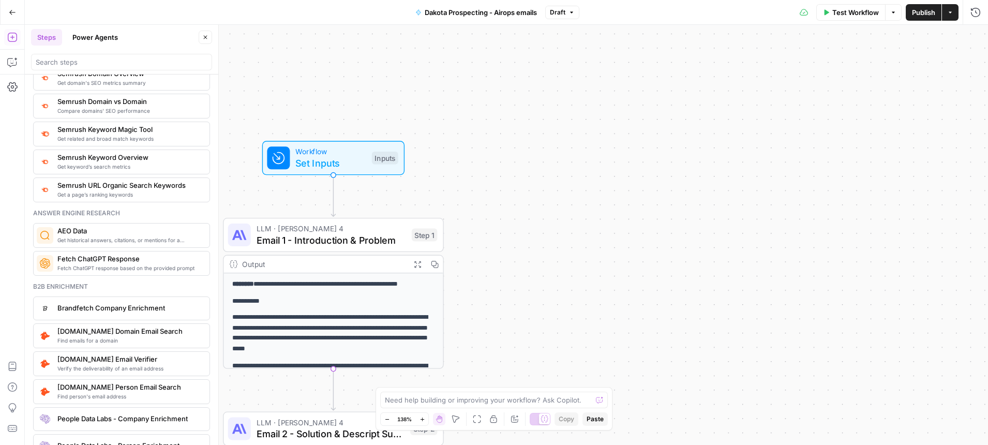
scroll to position [1247, 0]
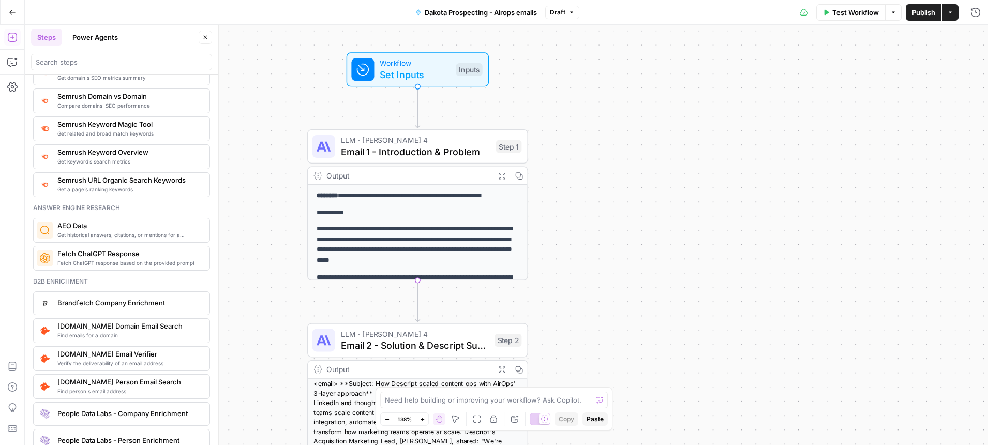
drag, startPoint x: 565, startPoint y: 152, endPoint x: 650, endPoint y: 63, distance: 122.9
click at [650, 63] on div "**********" at bounding box center [506, 235] width 963 height 420
